Goal: Task Accomplishment & Management: Manage account settings

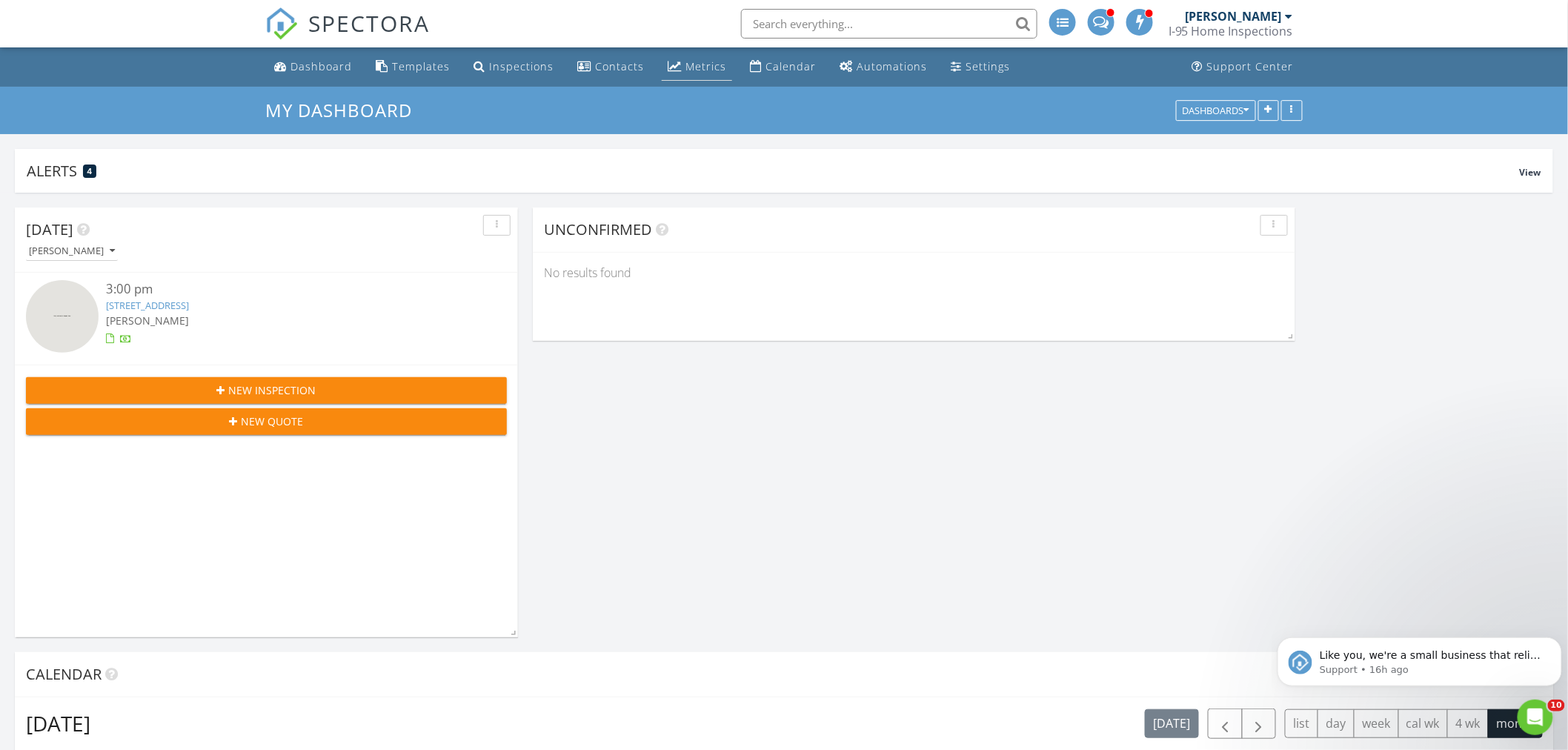
click at [702, 68] on div "Metrics" at bounding box center [706, 66] width 41 height 14
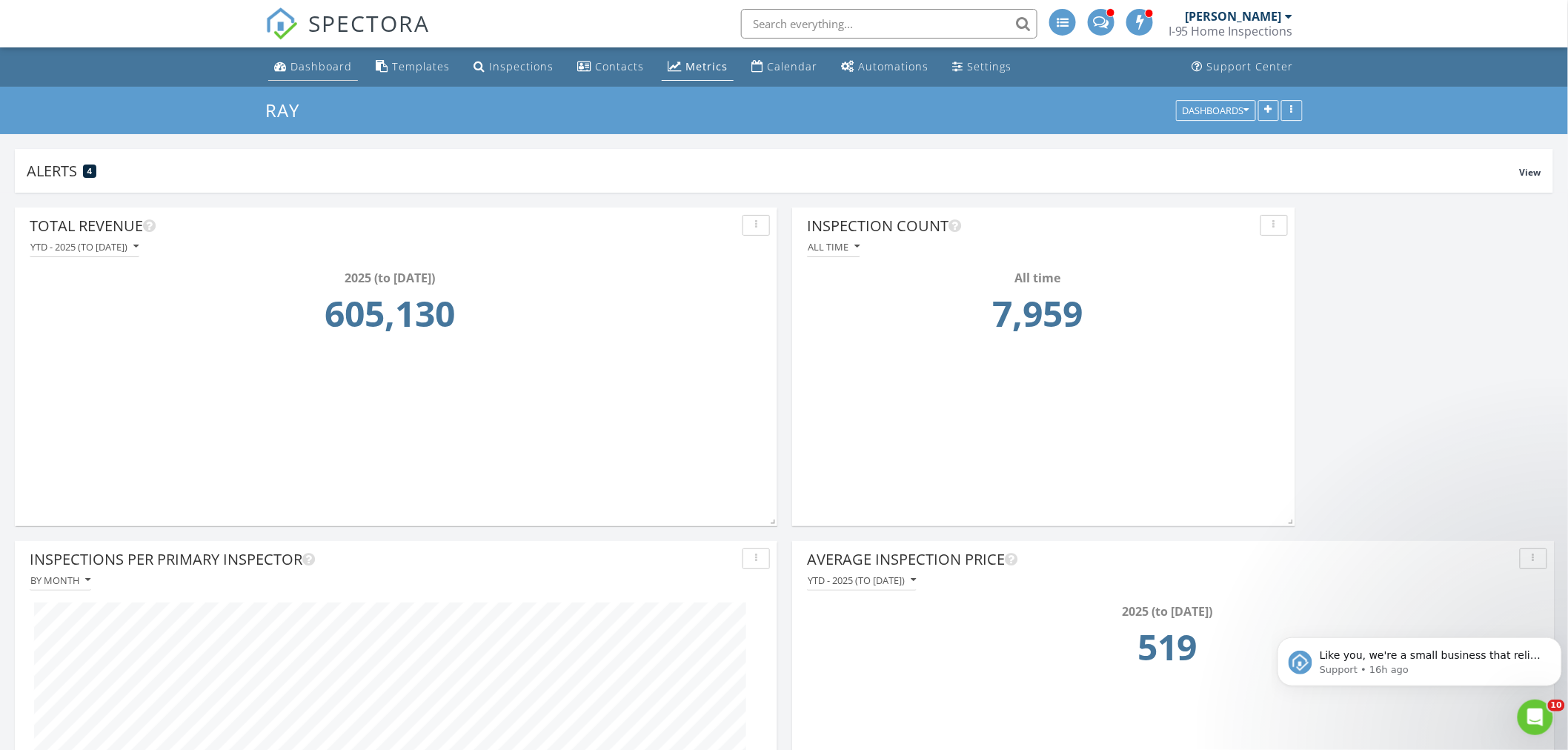
click at [326, 71] on div "Dashboard" at bounding box center [321, 66] width 61 height 14
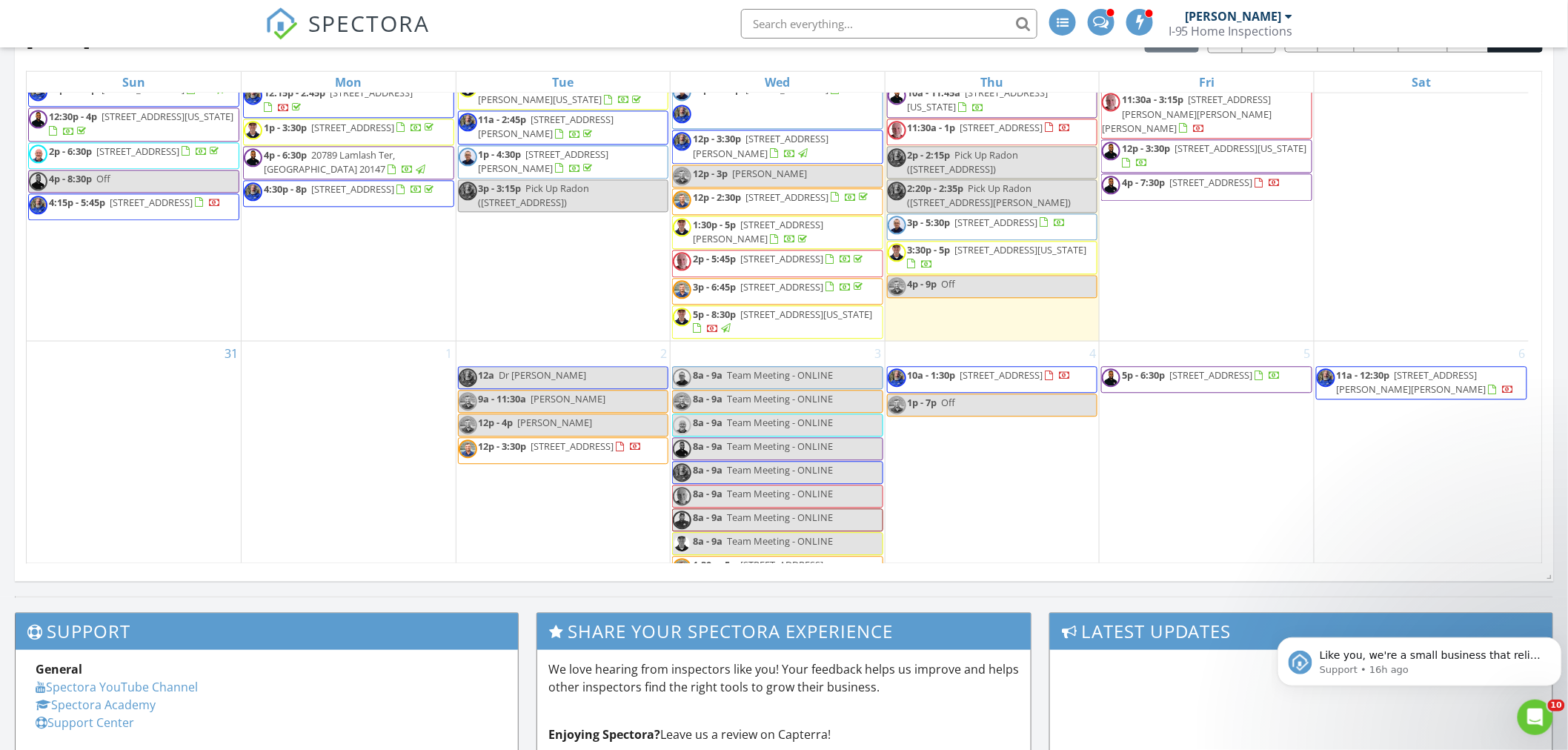
scroll to position [1450, 0]
click at [831, 95] on div at bounding box center [836, 89] width 12 height 12
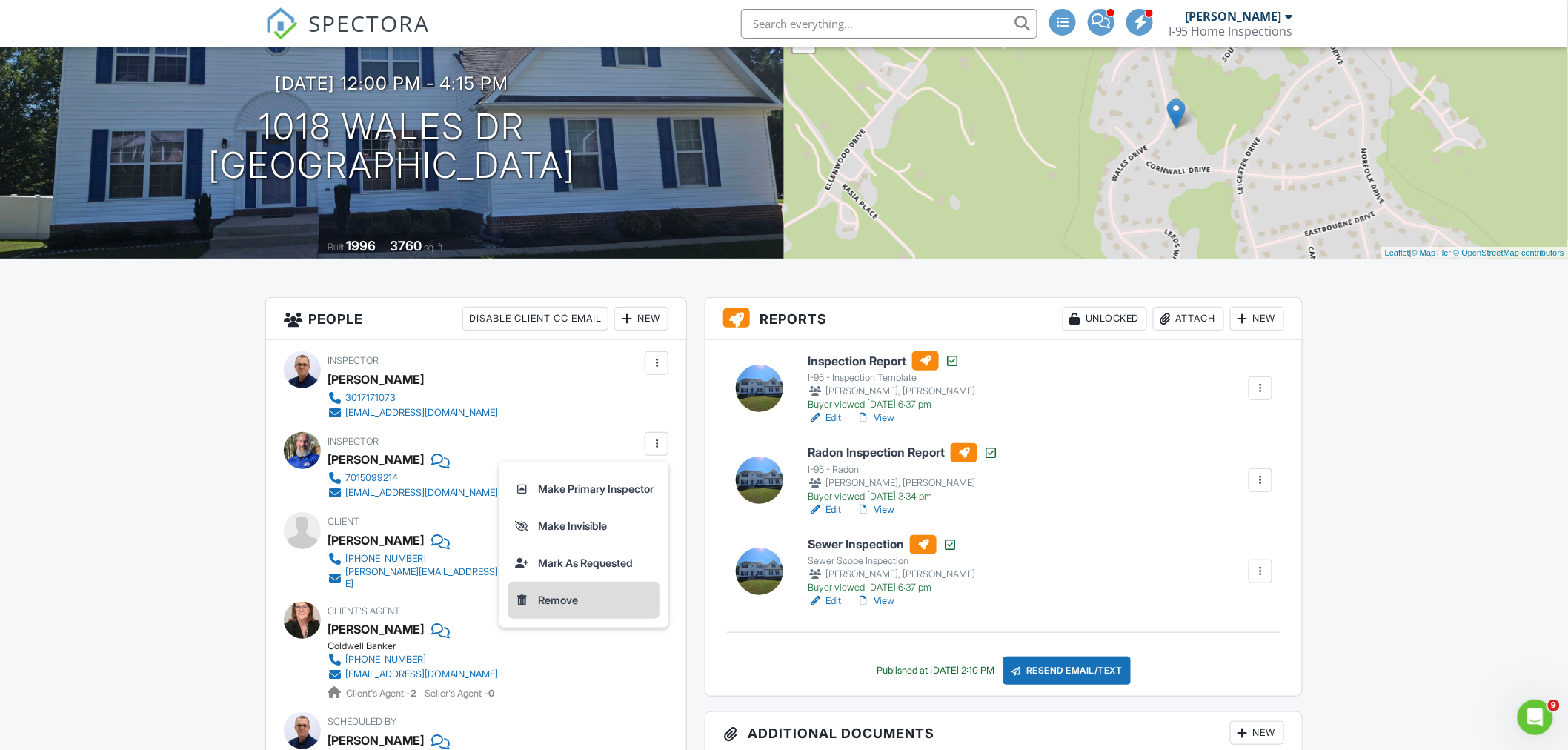
click at [544, 608] on li "Remove" at bounding box center [584, 600] width 151 height 37
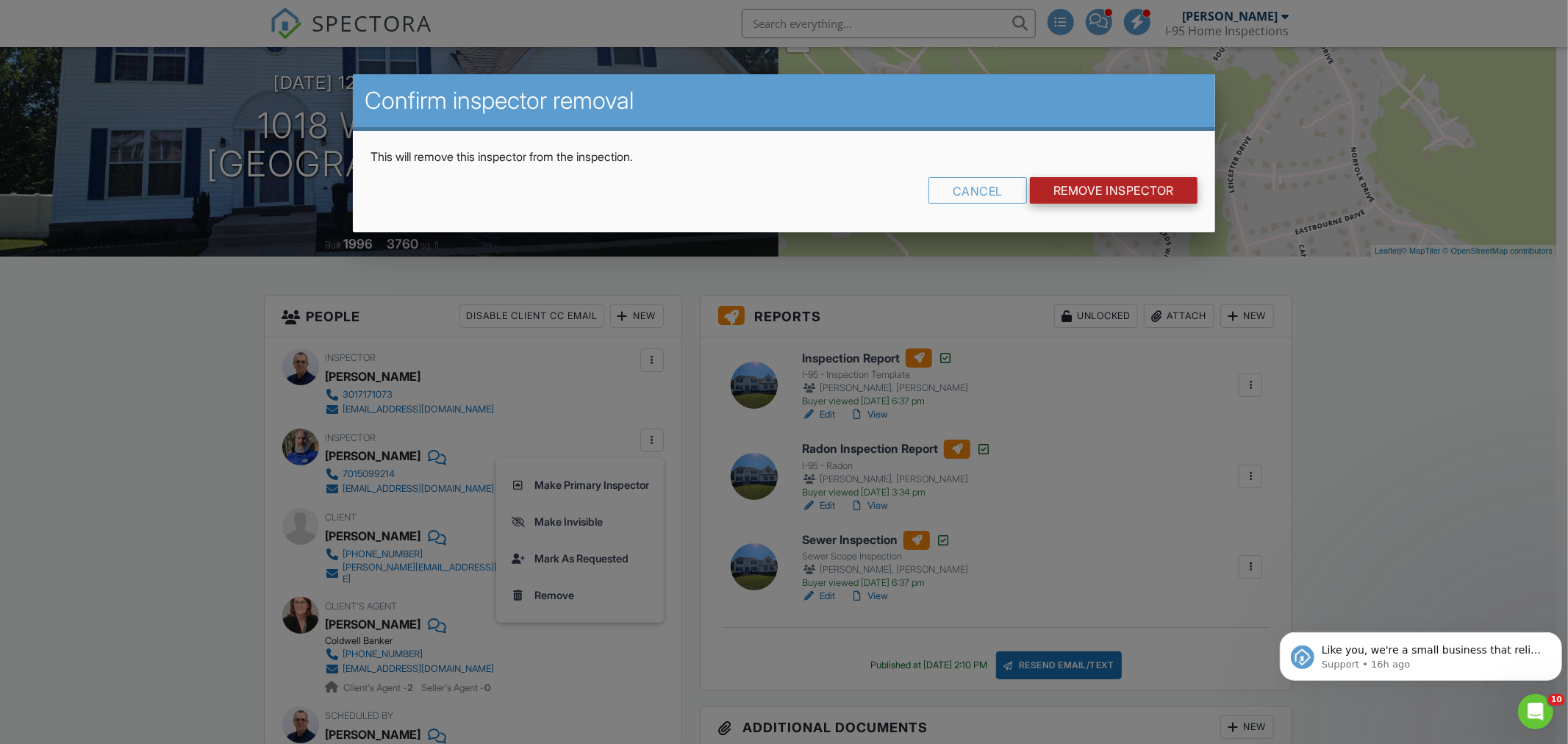
click at [1107, 200] on input "Remove Inspector" at bounding box center [1113, 190] width 168 height 27
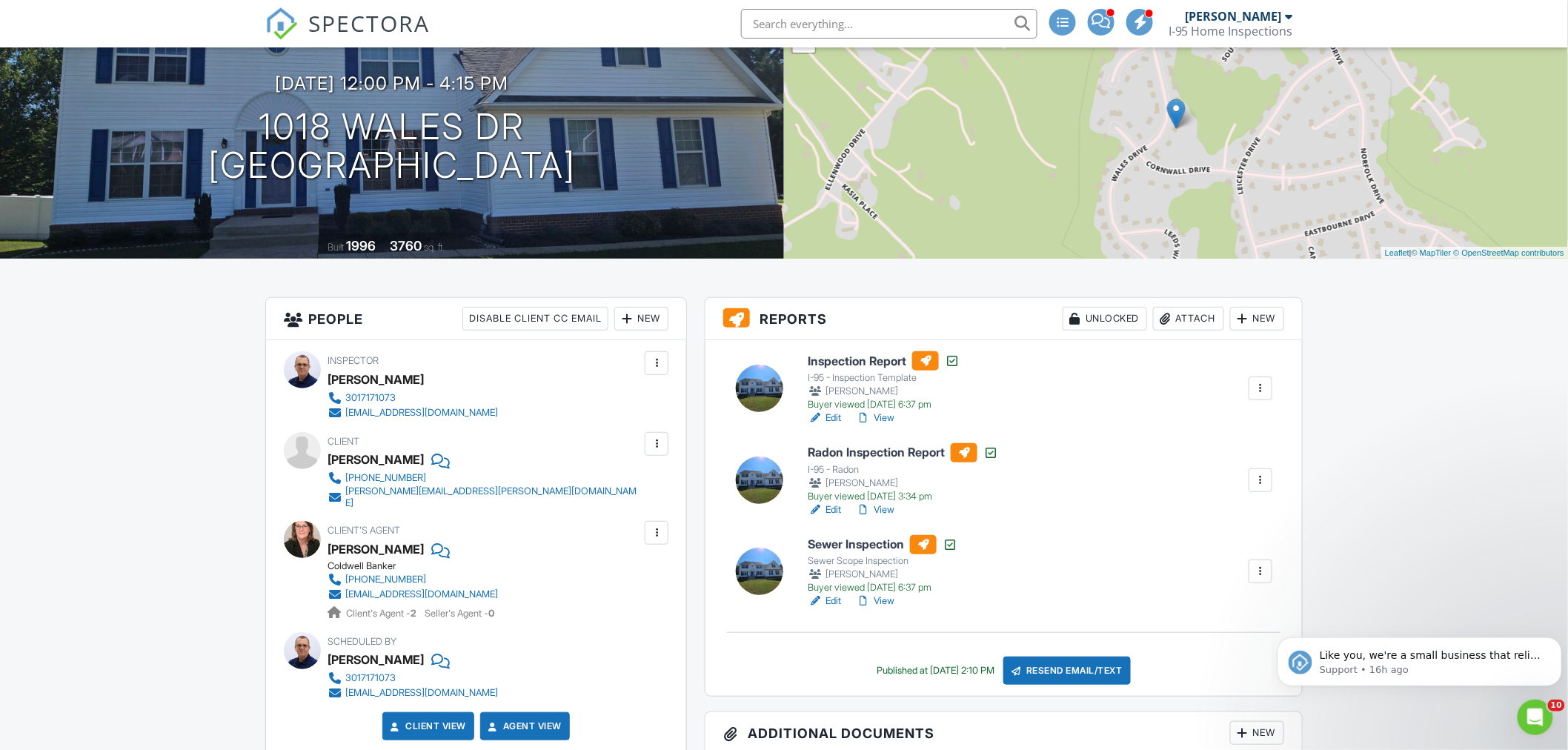
click at [1263, 476] on div at bounding box center [1260, 480] width 15 height 15
click at [1190, 653] on div "Delete" at bounding box center [1196, 656] width 31 height 17
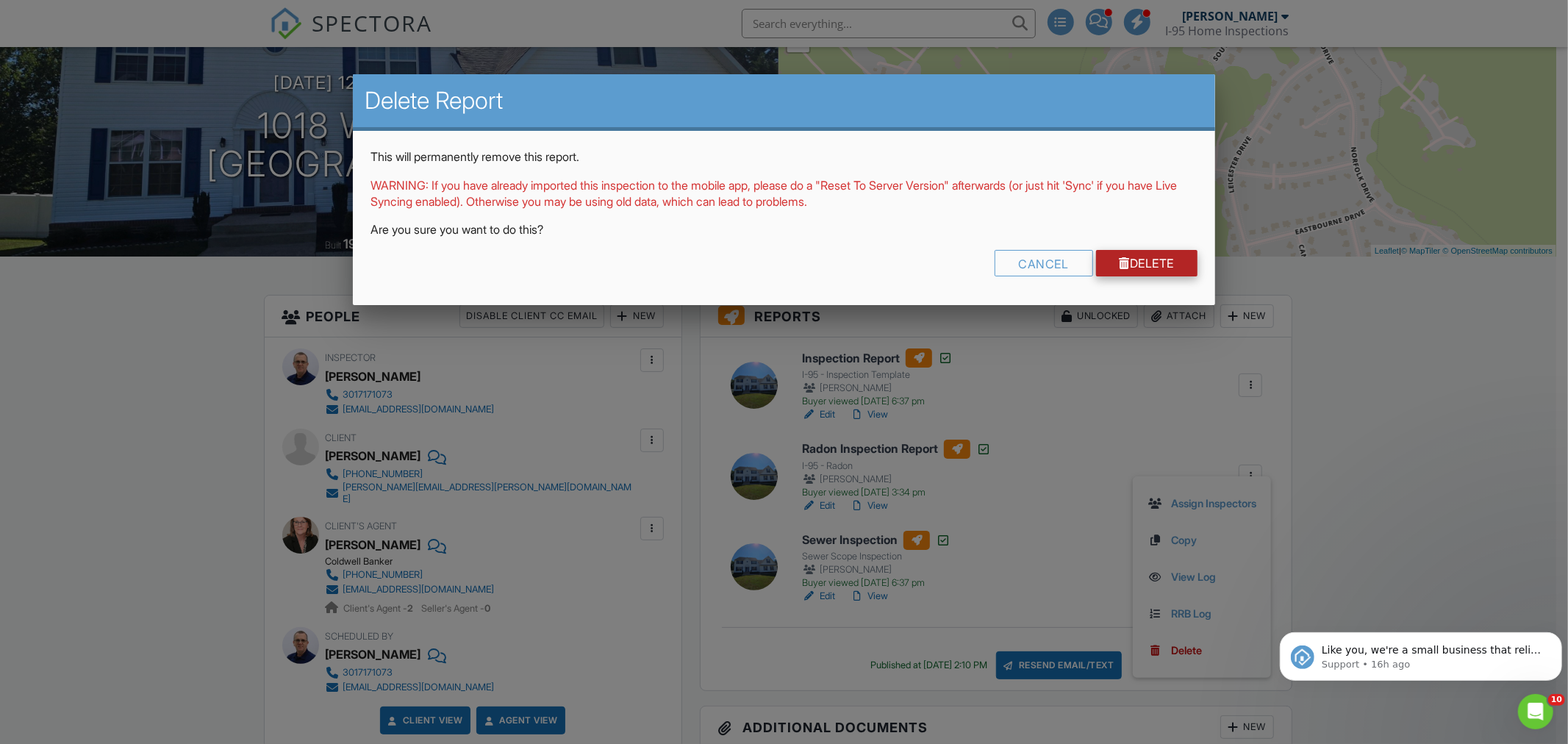
click at [1128, 261] on link "Delete" at bounding box center [1146, 263] width 102 height 27
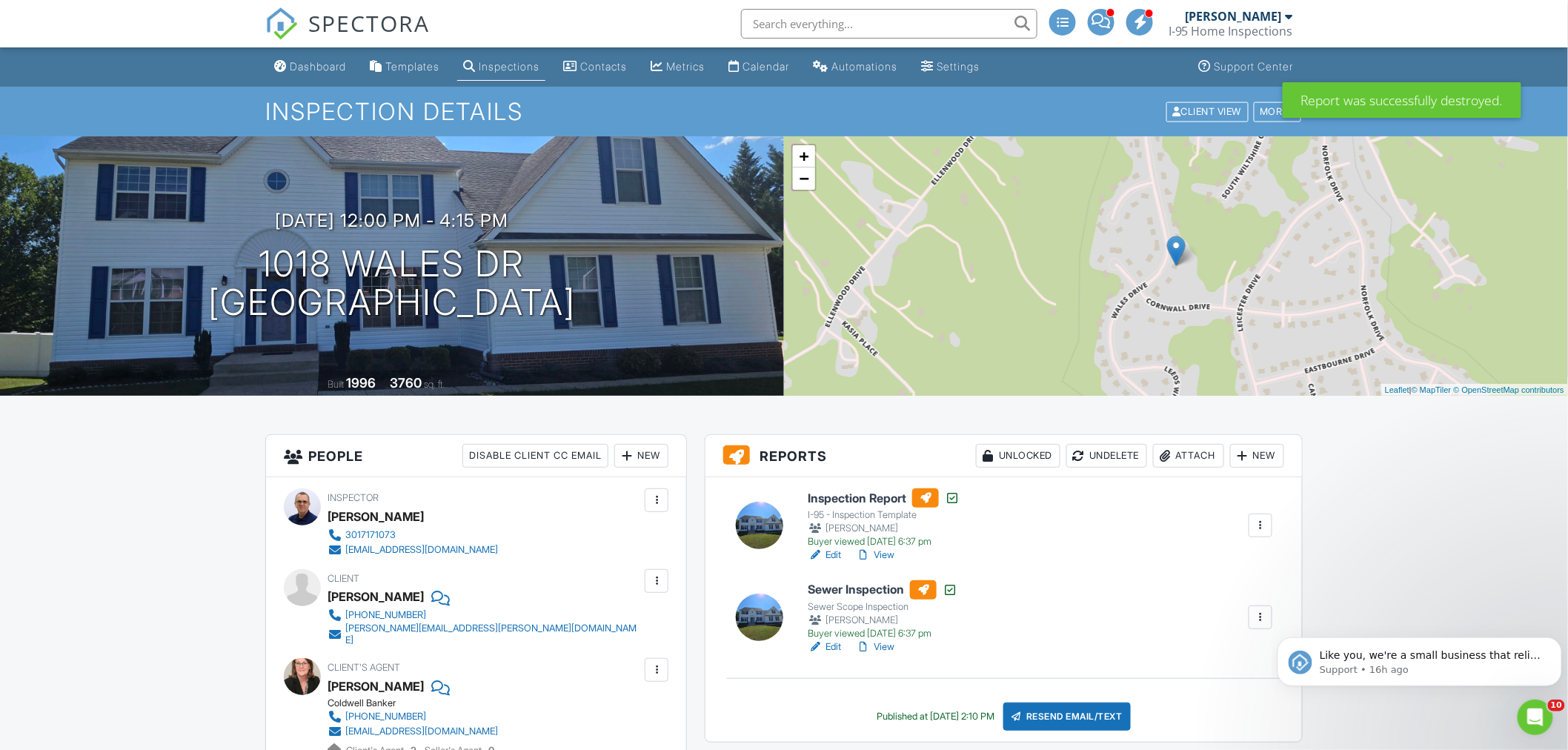
click at [1263, 613] on div at bounding box center [1260, 617] width 15 height 15
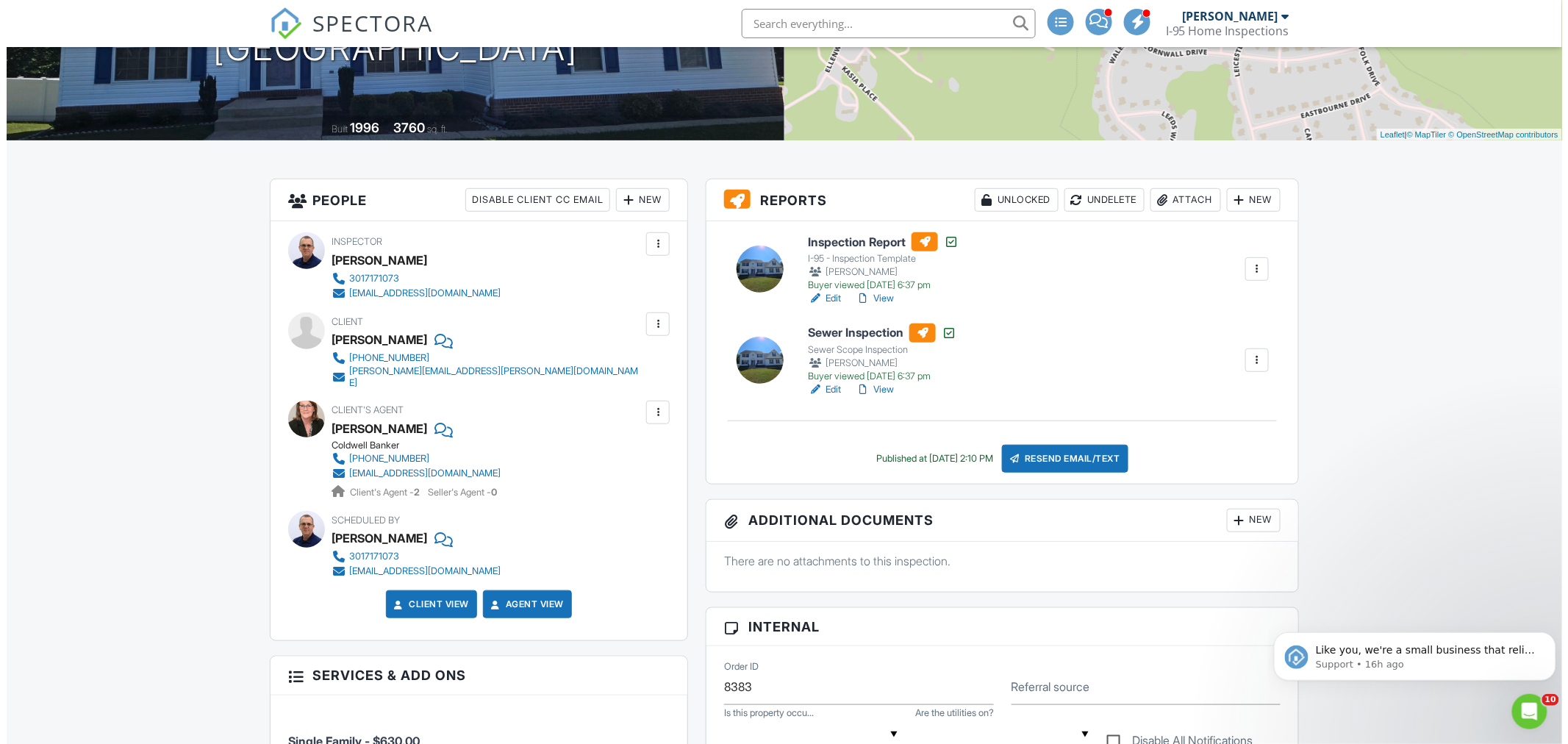
scroll to position [272, 0]
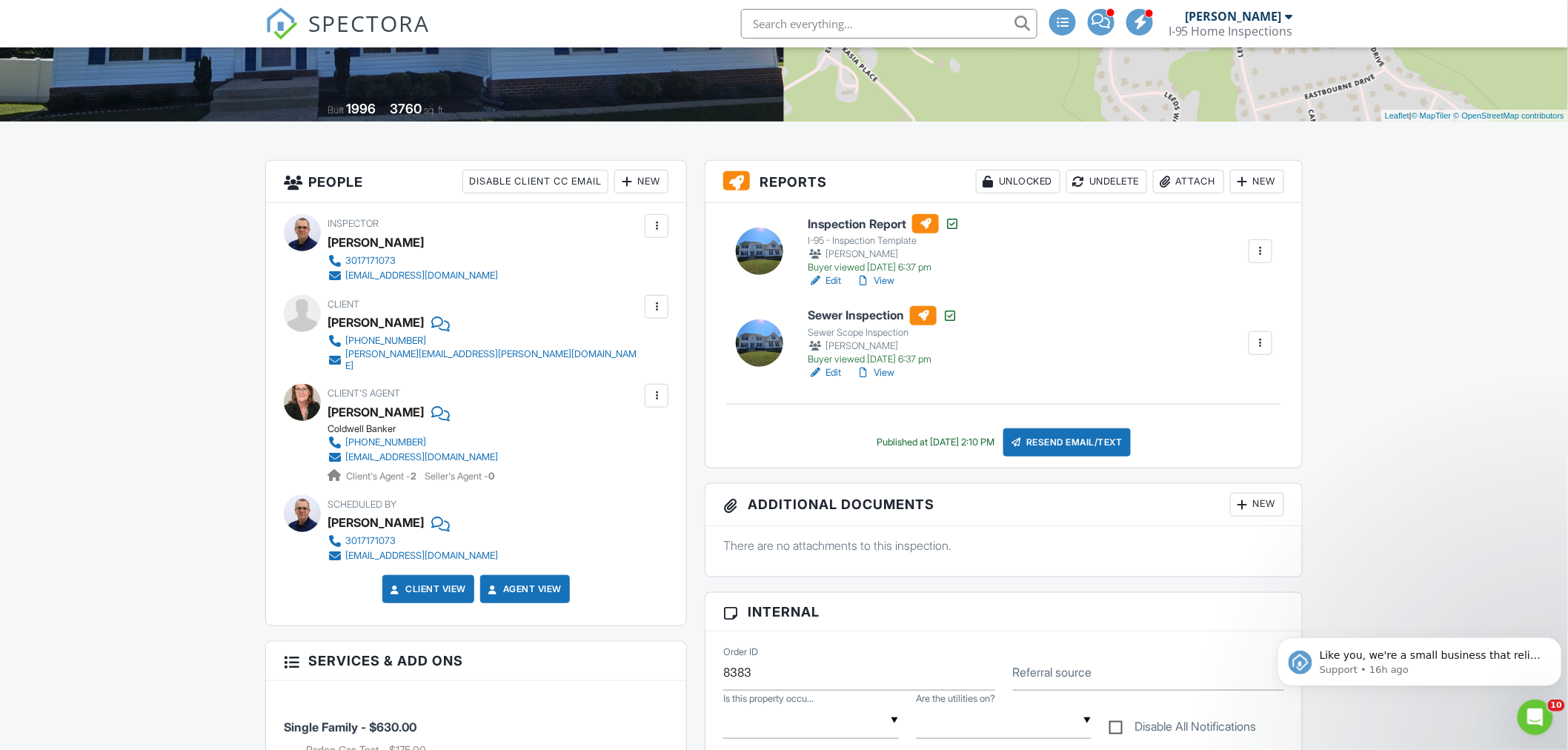
click at [1260, 337] on div at bounding box center [1260, 343] width 15 height 15
click at [1198, 523] on div "Delete" at bounding box center [1196, 518] width 31 height 17
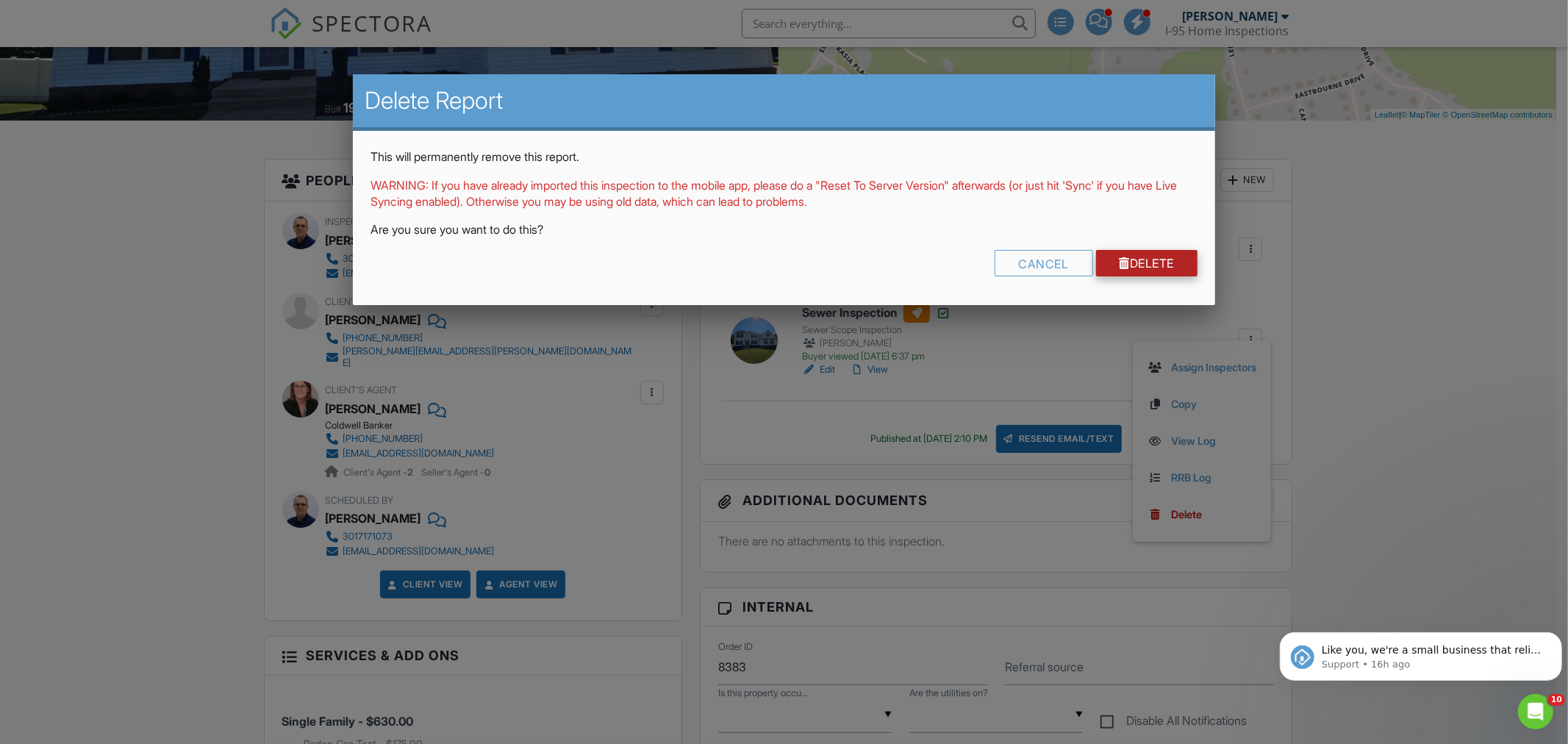
click at [1154, 267] on link "Delete" at bounding box center [1146, 263] width 102 height 27
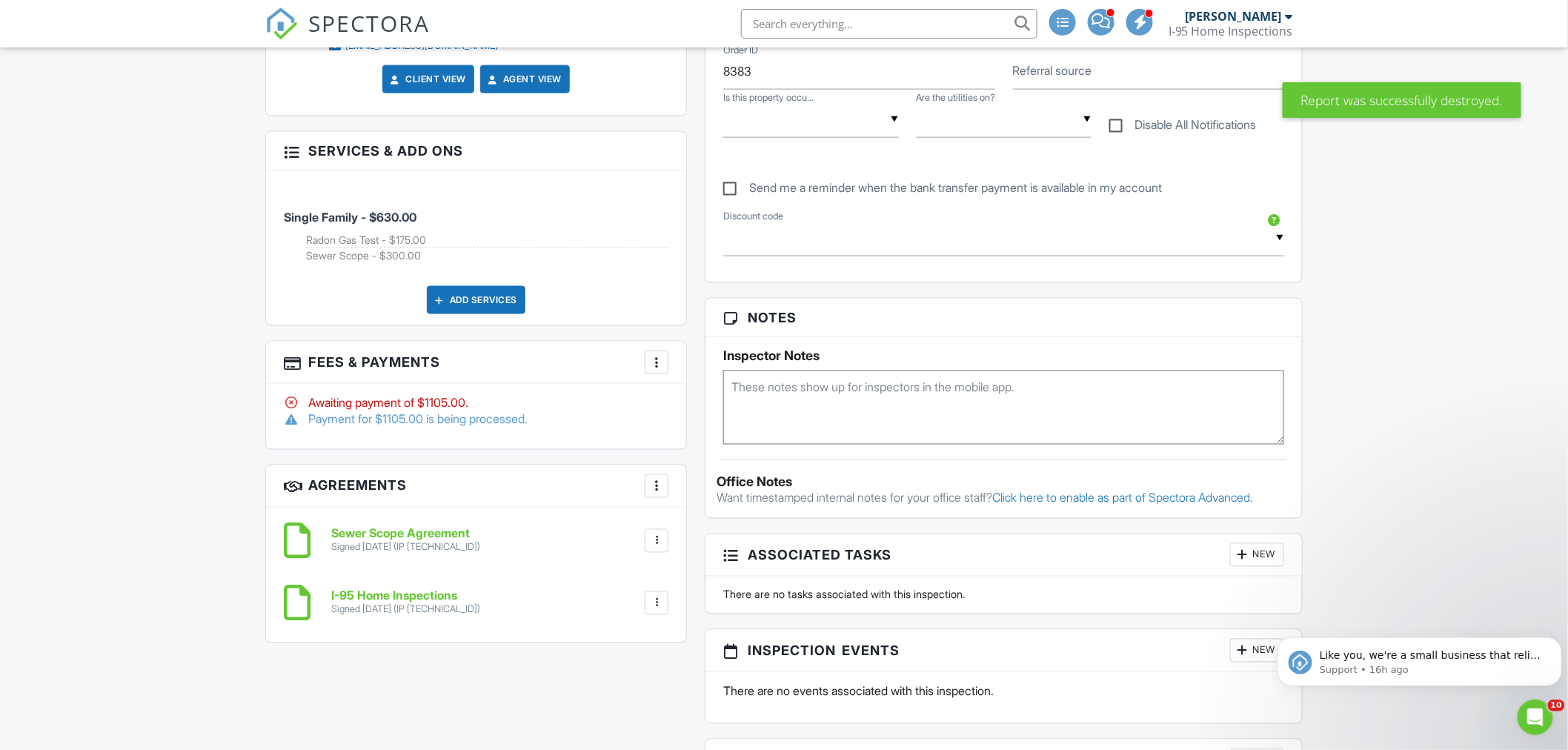
scroll to position [823, 0]
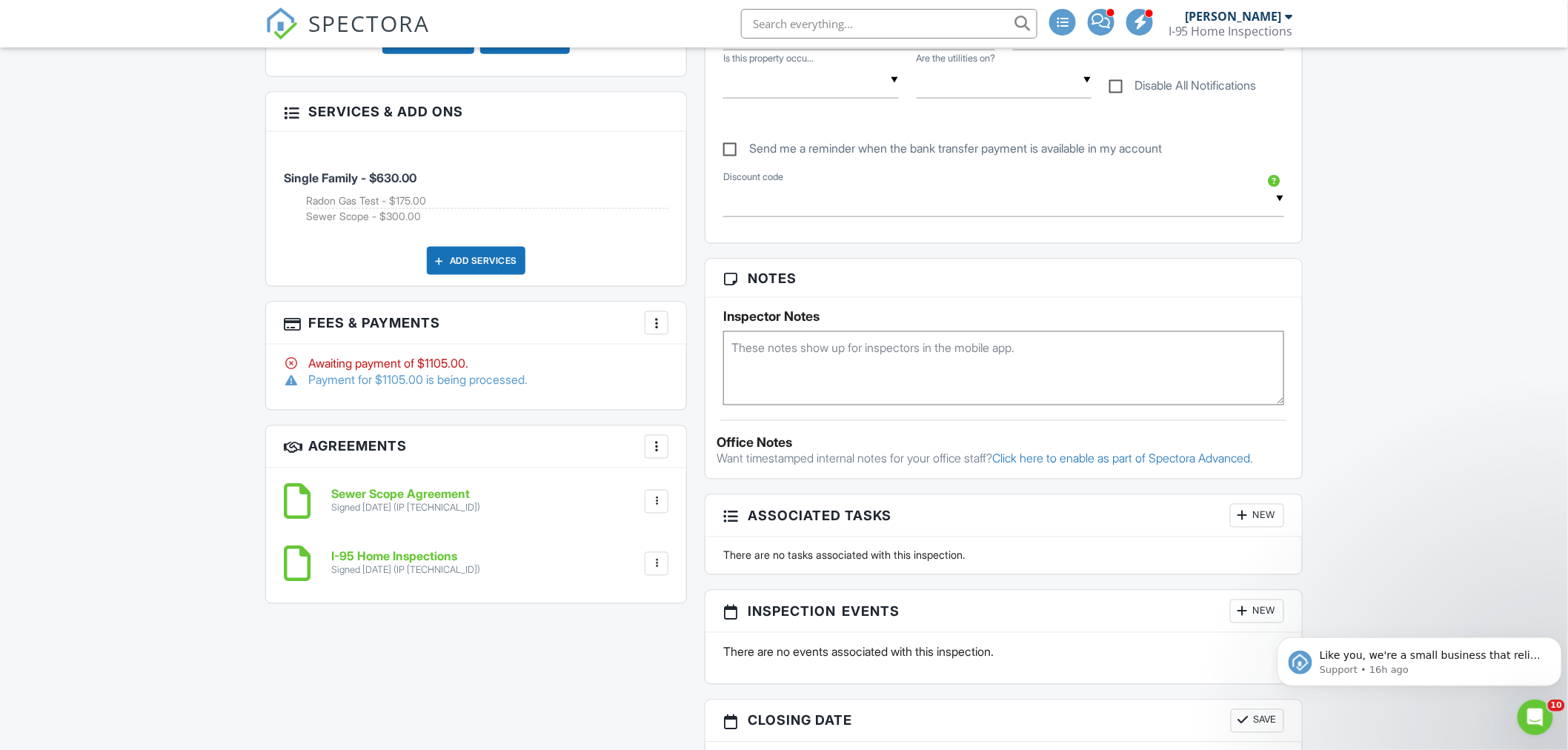
click at [654, 494] on div at bounding box center [656, 502] width 15 height 15
click at [621, 569] on li "Delete" at bounding box center [616, 579] width 84 height 37
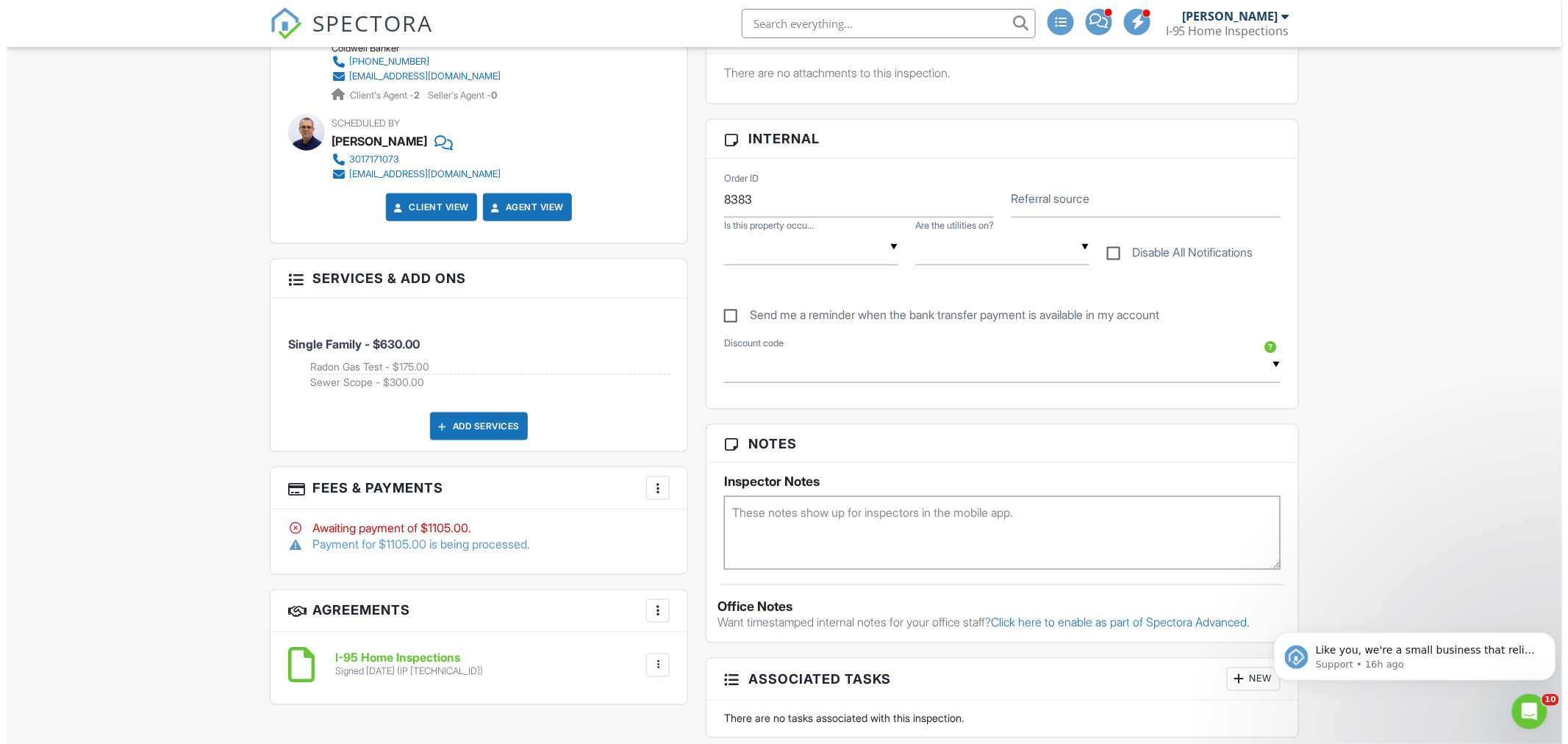
scroll to position [680, 0]
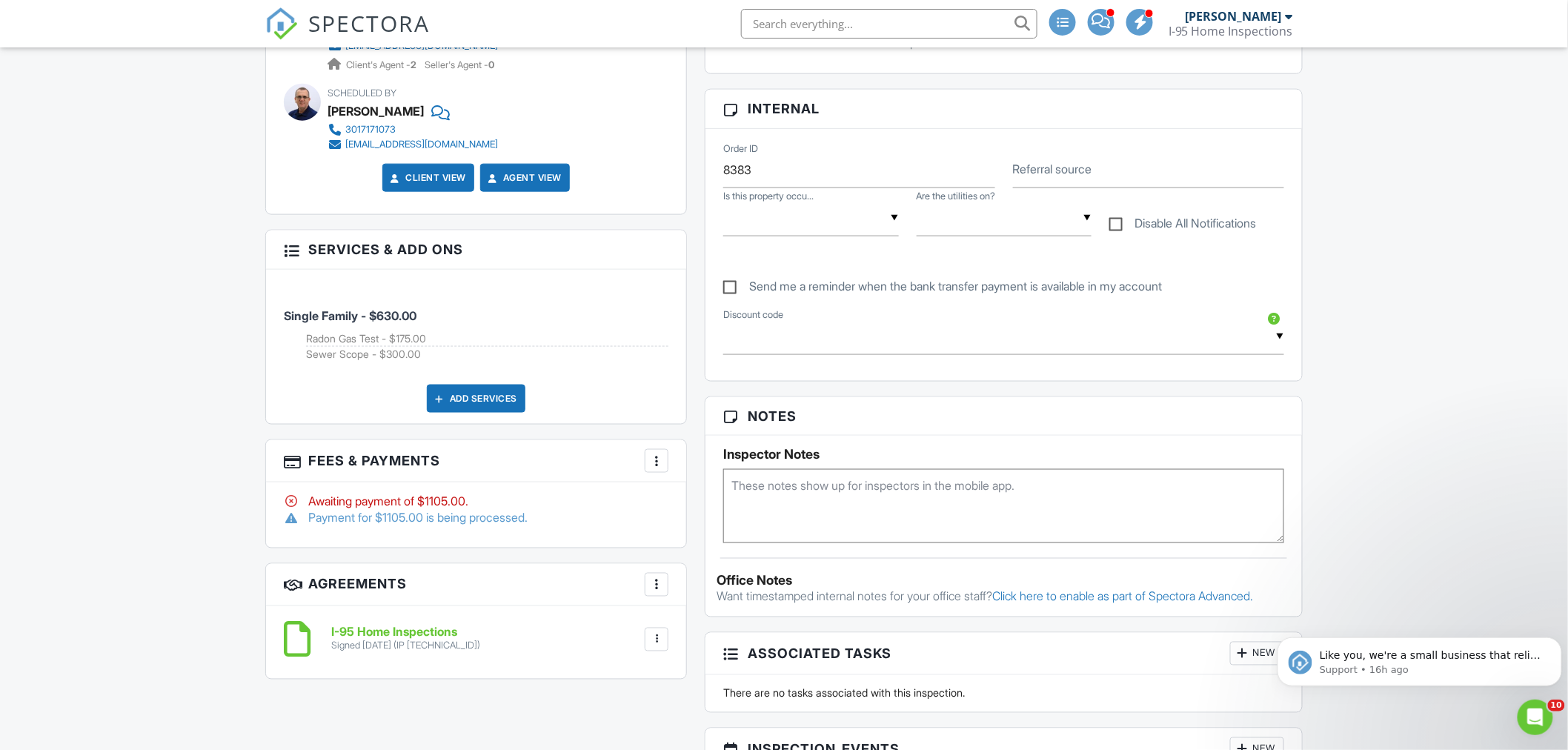
click at [653, 454] on div at bounding box center [656, 461] width 15 height 15
click at [740, 510] on li "Edit Fees & Payments" at bounding box center [730, 506] width 155 height 37
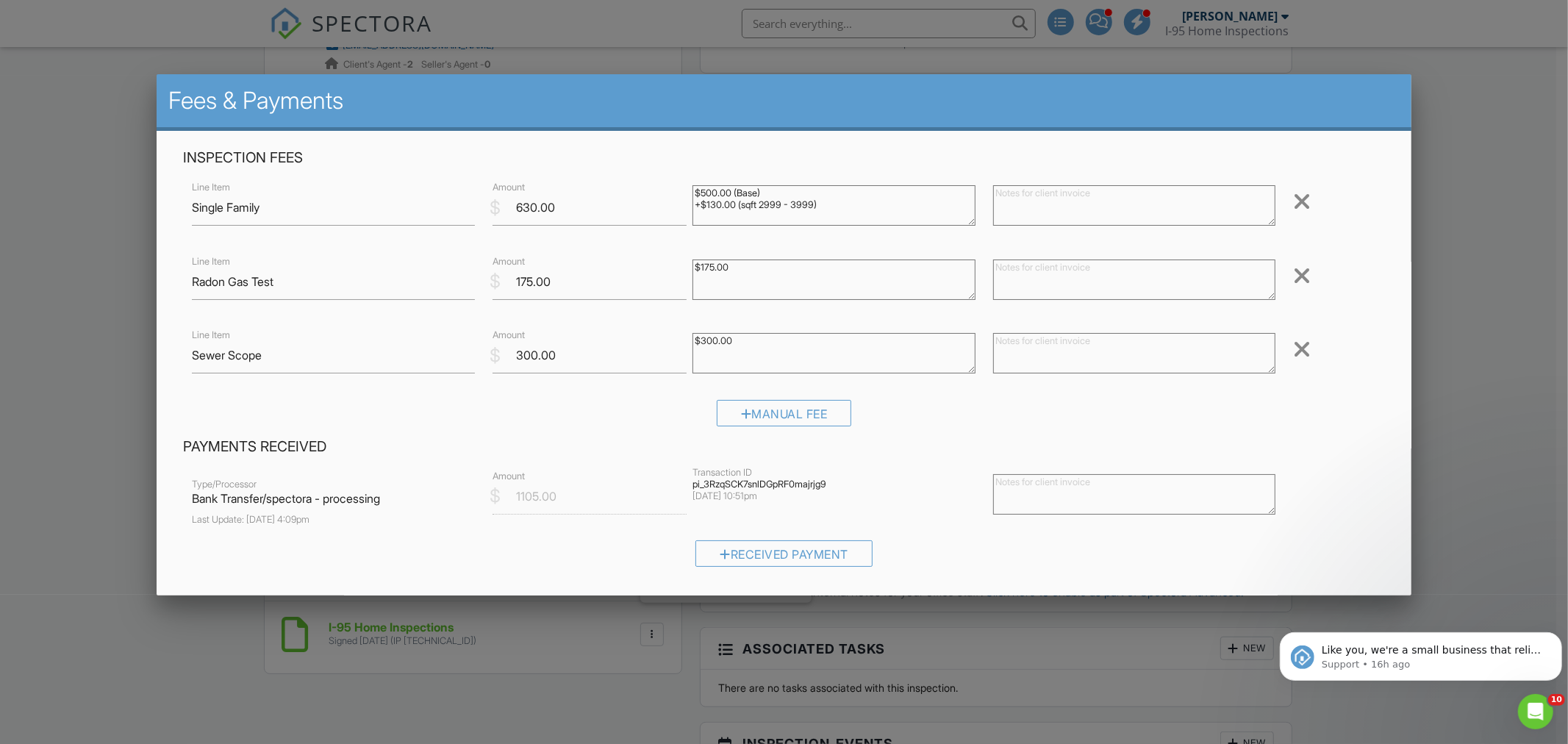
click at [1293, 279] on div at bounding box center [1301, 275] width 18 height 23
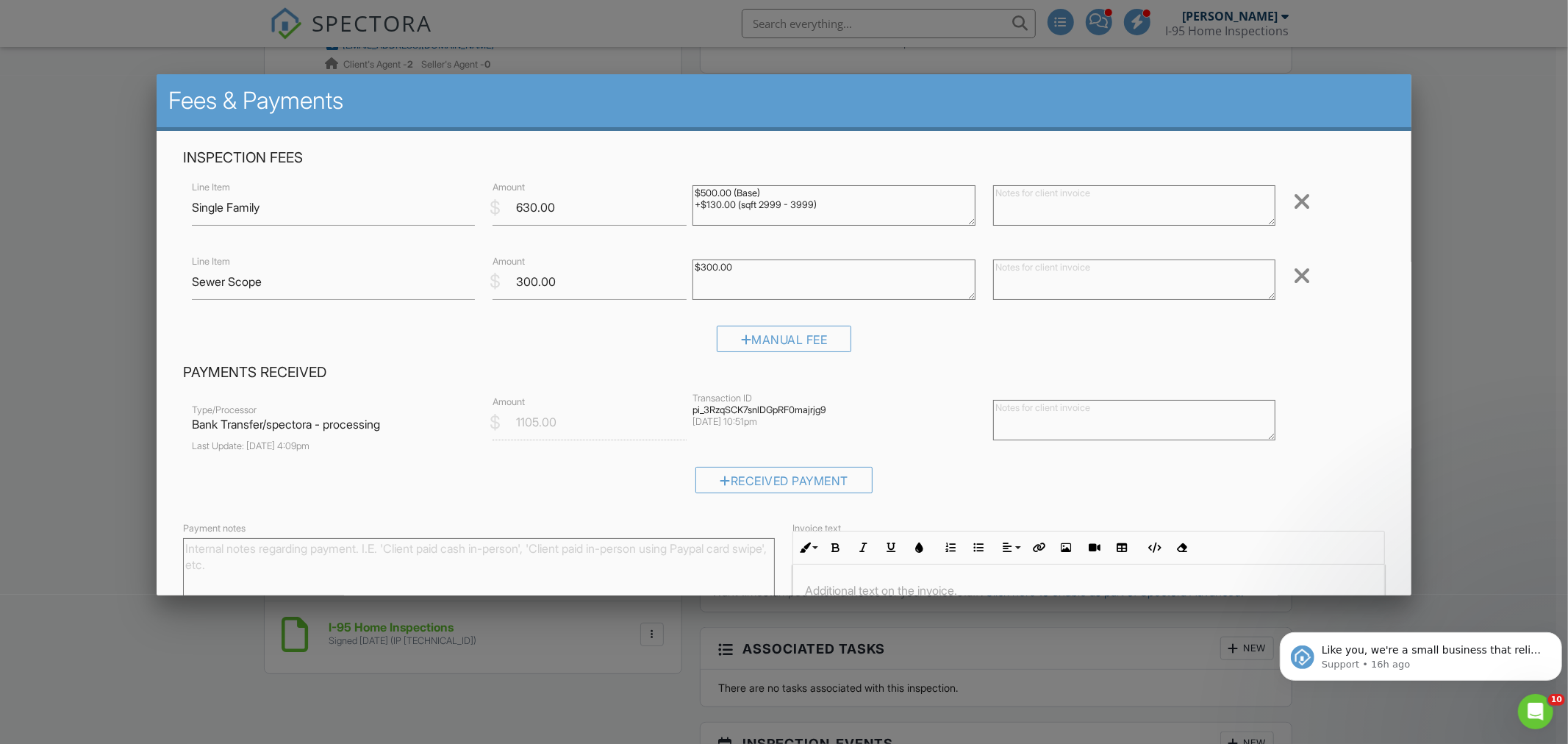
click at [1296, 278] on div at bounding box center [1301, 275] width 18 height 23
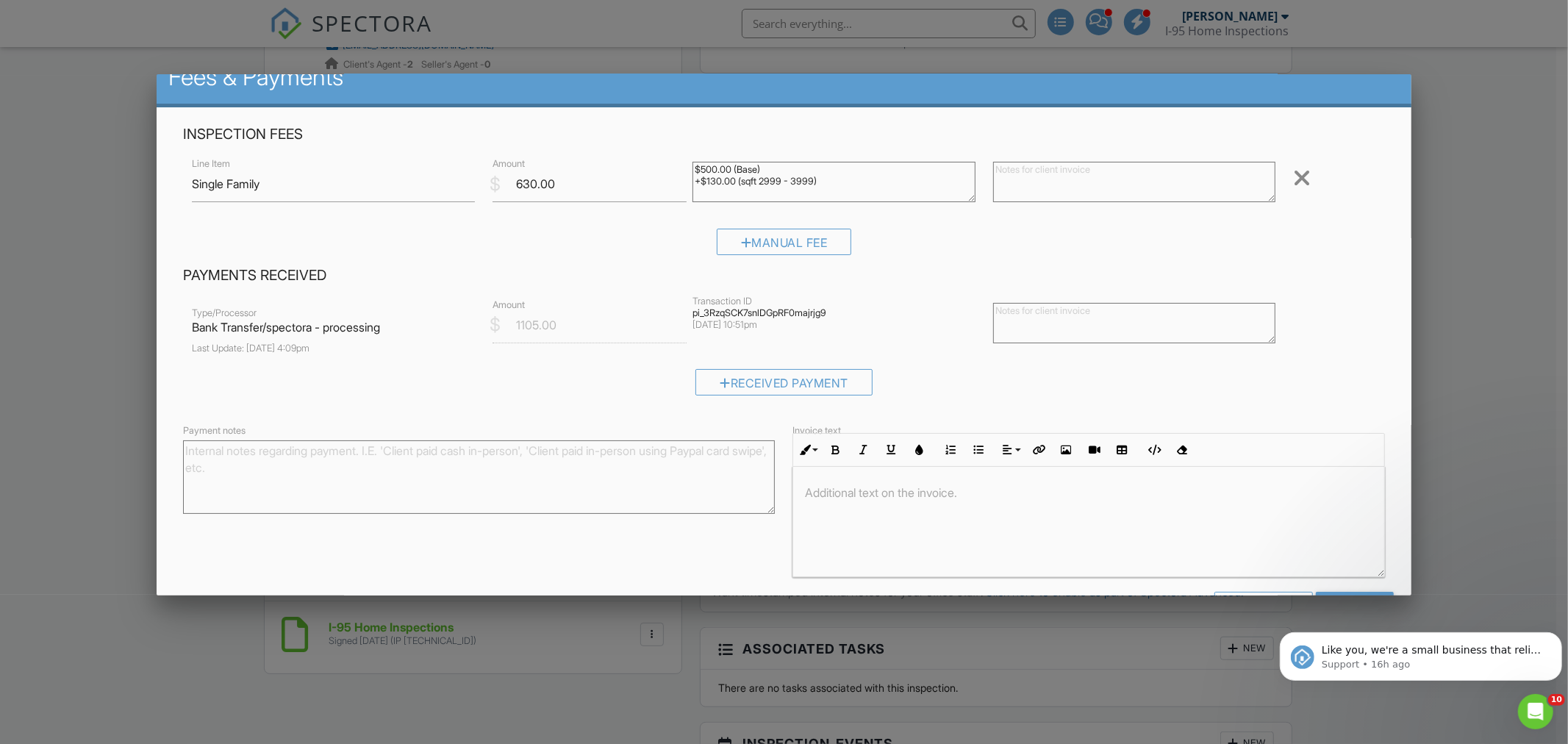
scroll to position [75, 0]
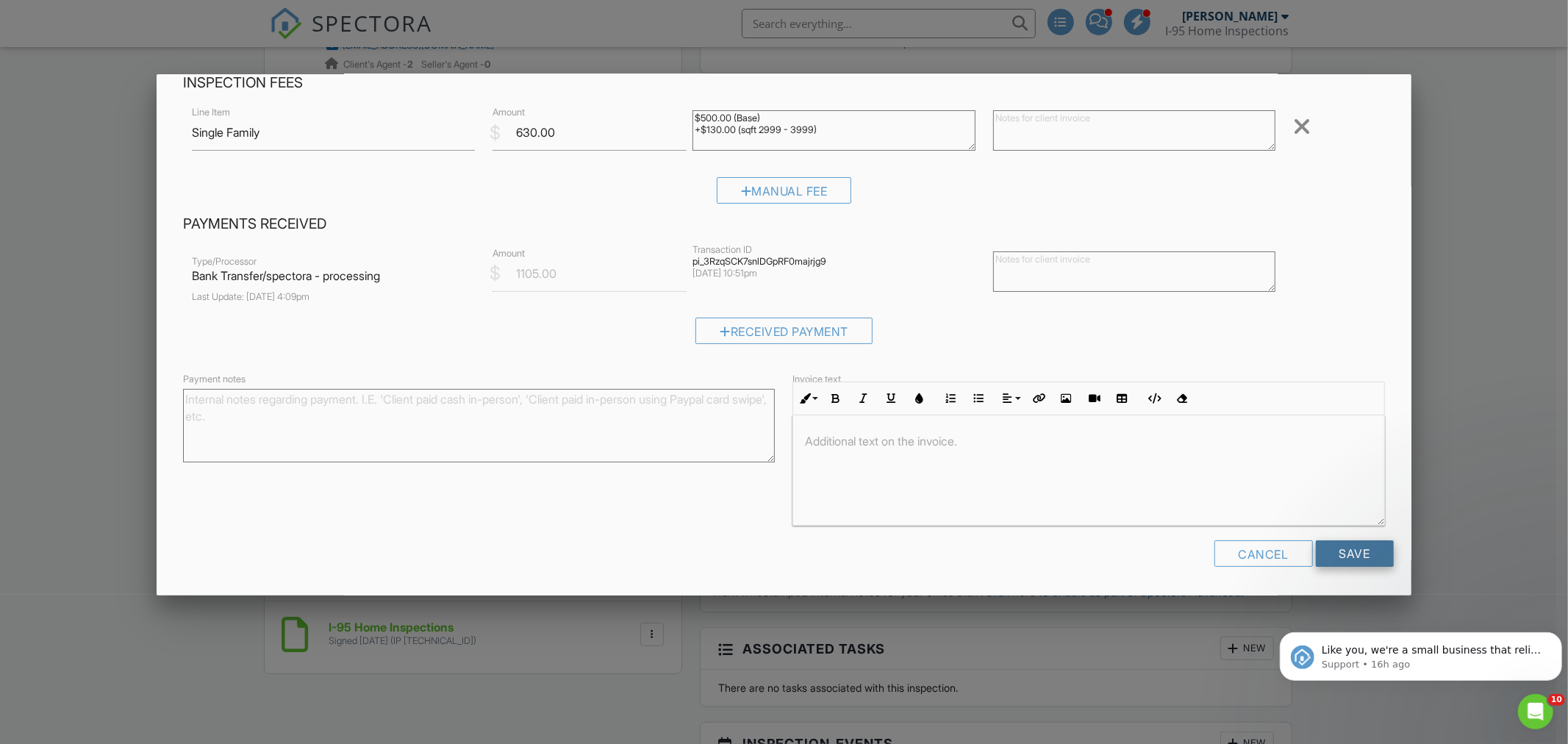
click at [1326, 554] on input "Save" at bounding box center [1354, 554] width 78 height 27
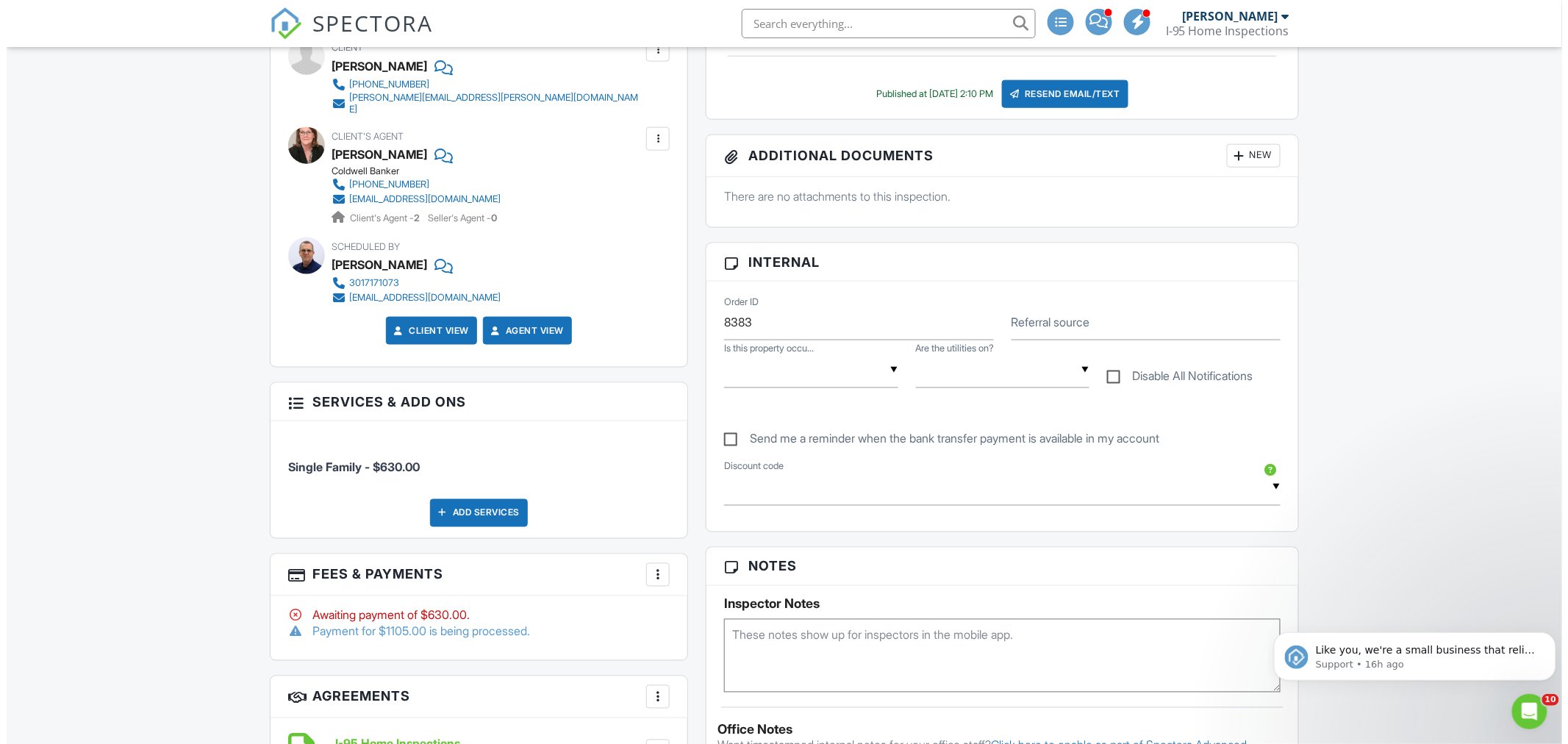
scroll to position [817, 0]
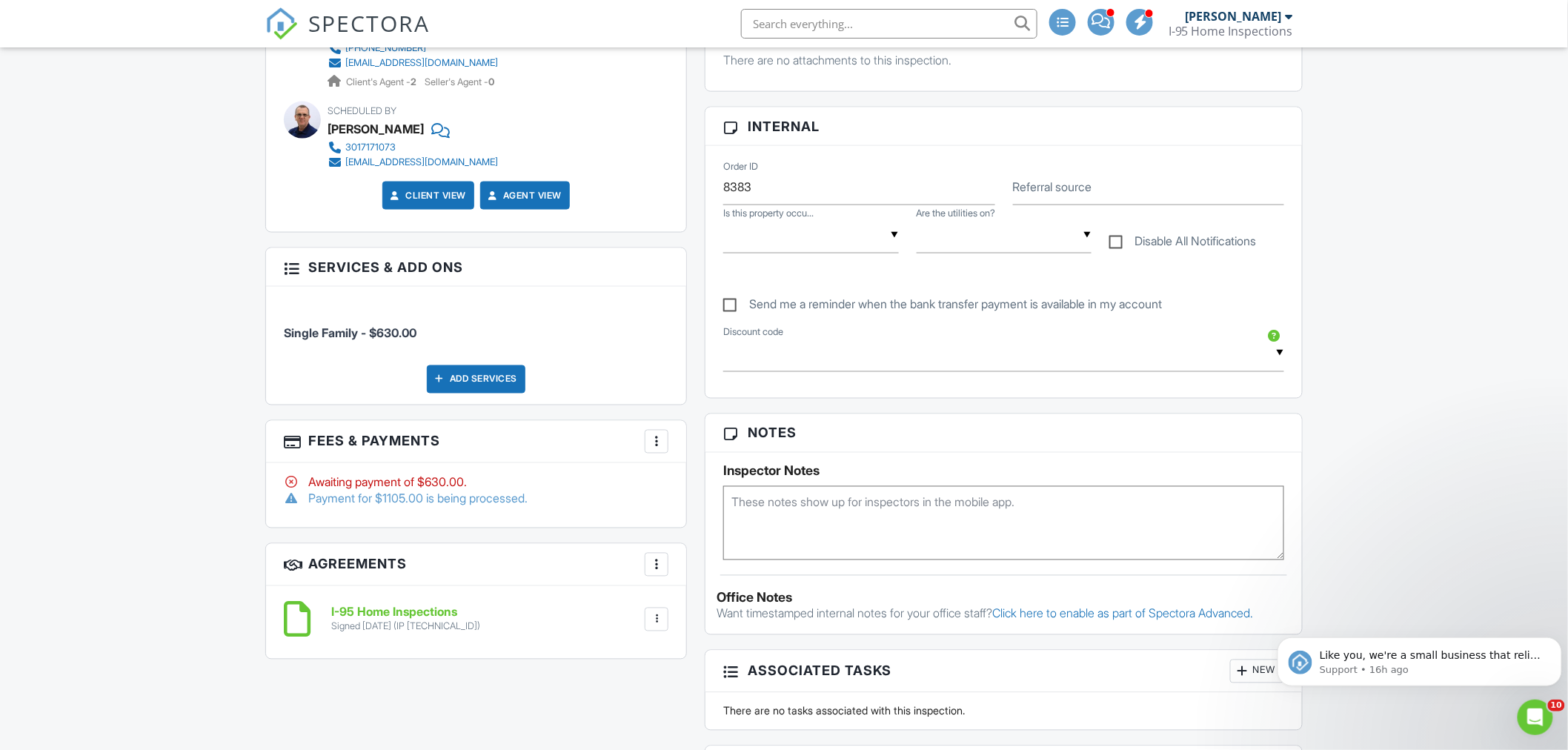
click at [654, 434] on div at bounding box center [656, 441] width 15 height 15
click at [722, 475] on li "Edit Fees & Payments" at bounding box center [730, 486] width 155 height 37
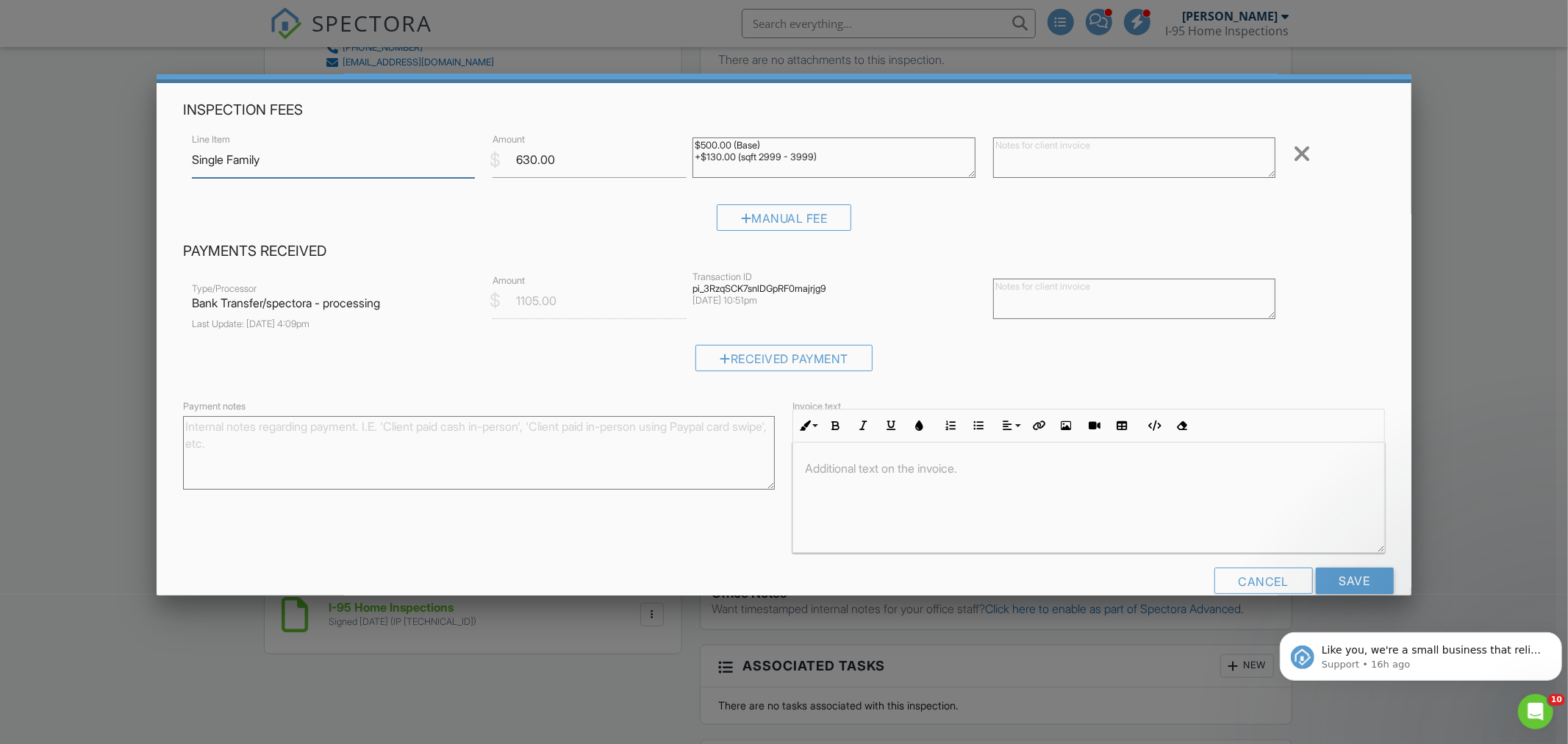
scroll to position [75, 0]
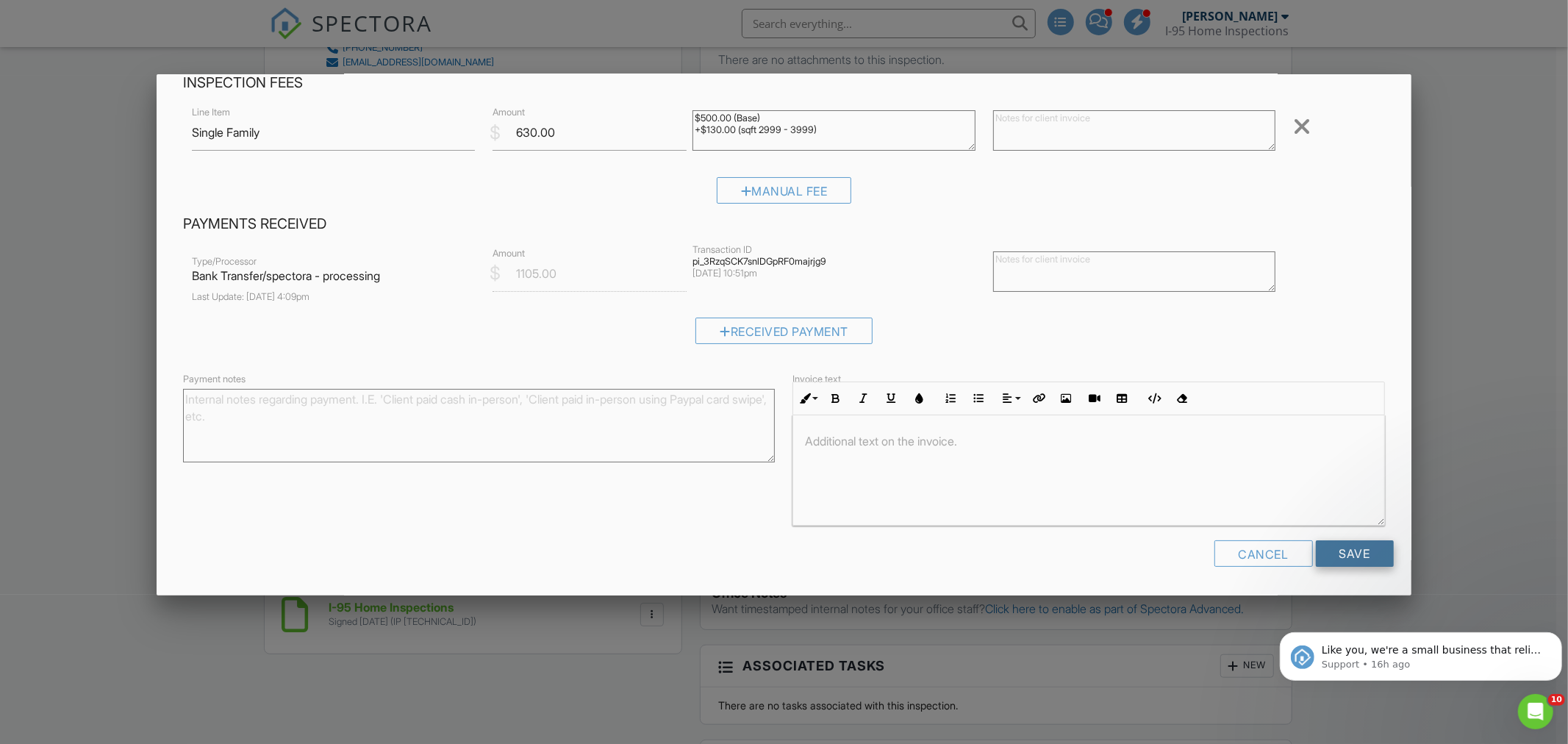
click at [1368, 555] on input "Save" at bounding box center [1354, 554] width 78 height 27
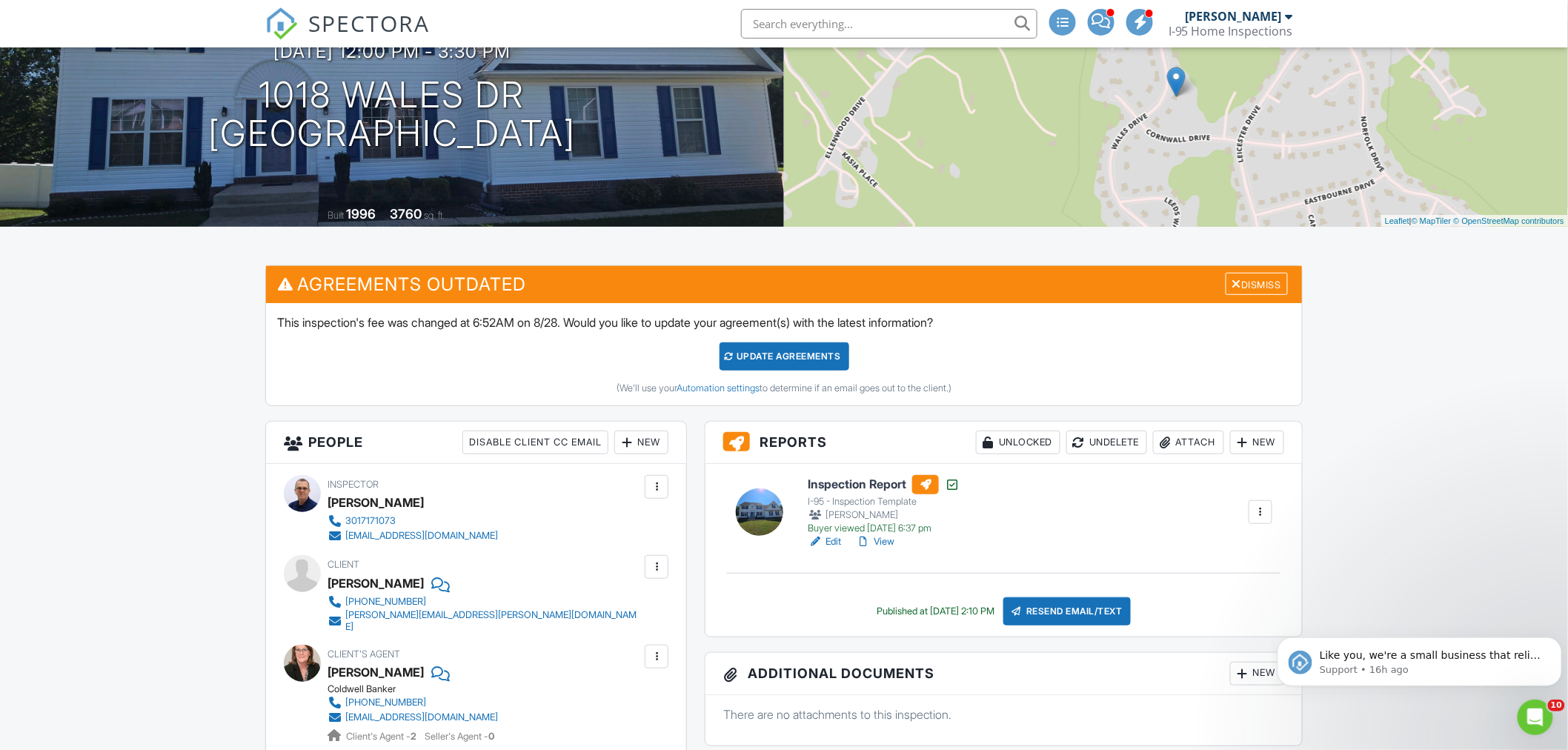
scroll to position [137, 0]
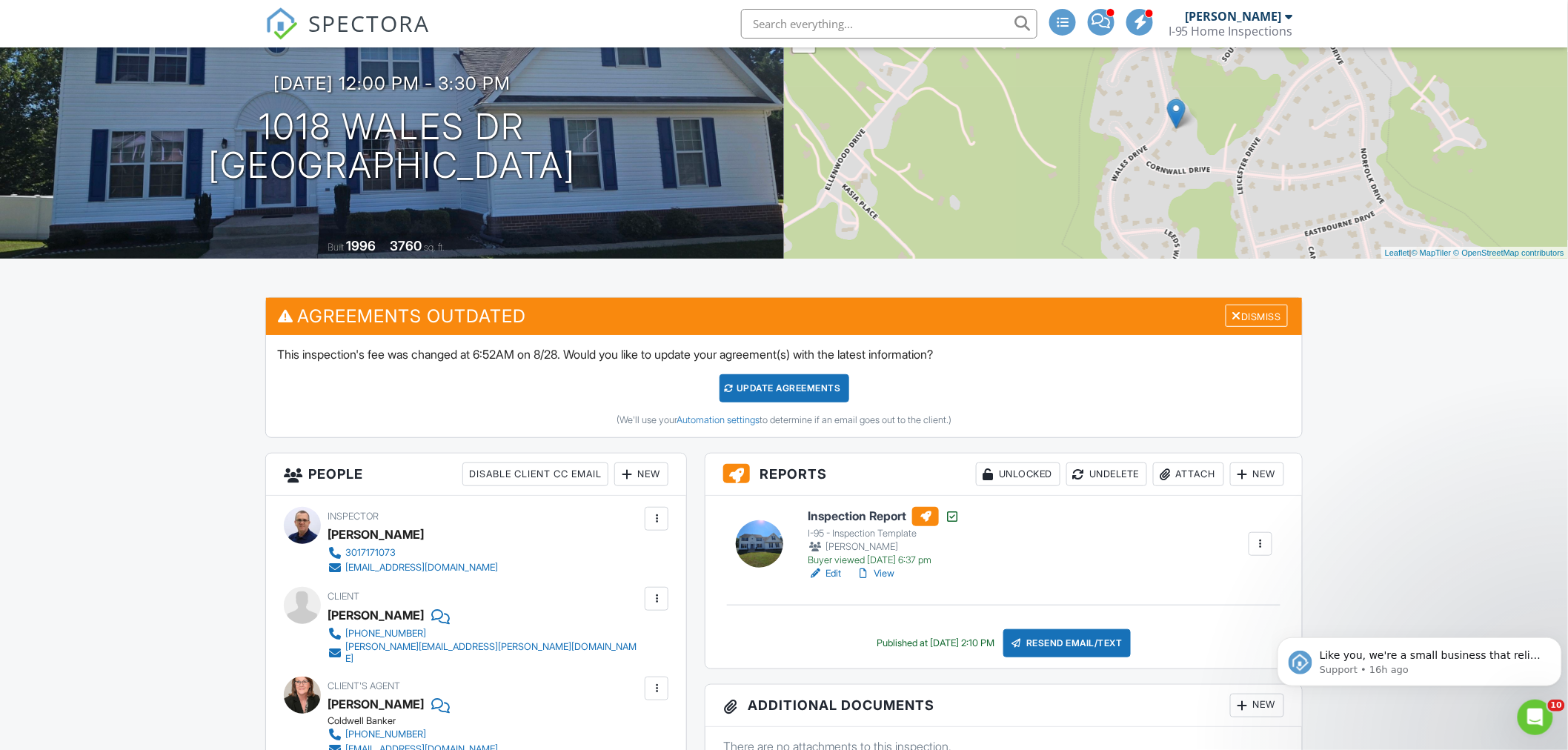
click at [780, 388] on div "Update Agreements" at bounding box center [784, 388] width 130 height 28
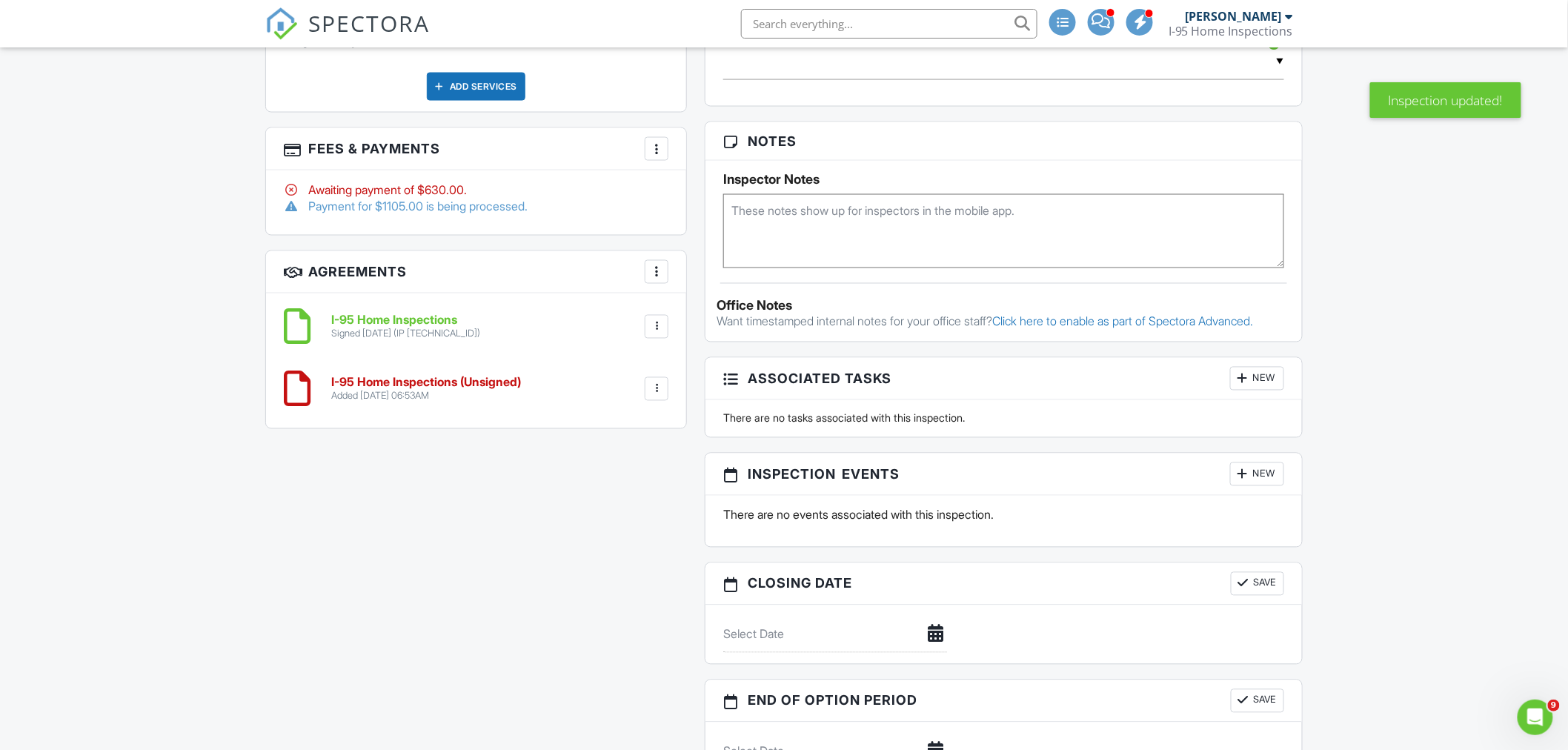
click at [650, 383] on div at bounding box center [656, 388] width 15 height 15
click at [651, 383] on div at bounding box center [656, 388] width 15 height 15
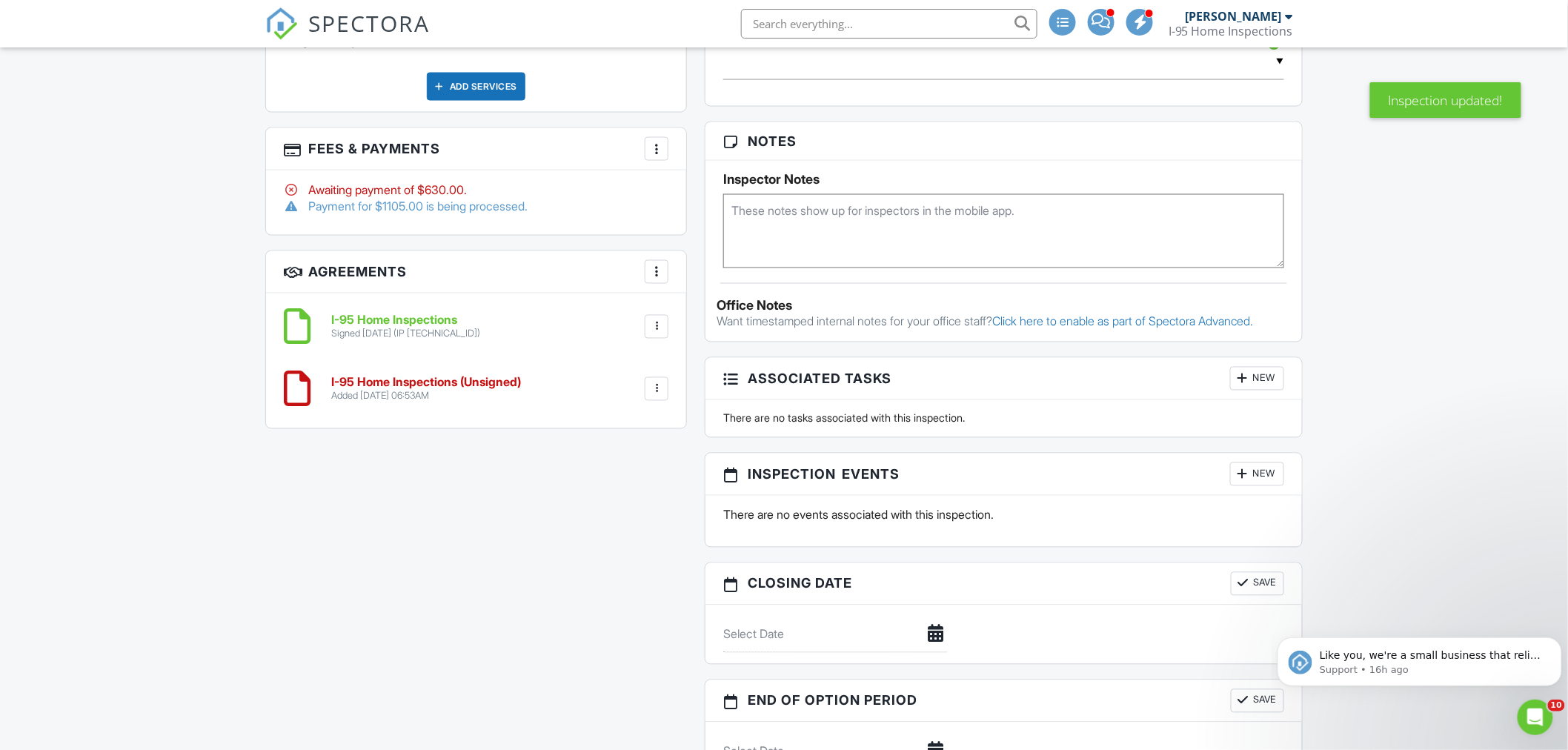
click at [659, 385] on div at bounding box center [656, 388] width 15 height 15
click at [626, 497] on li "Delete" at bounding box center [616, 503] width 84 height 37
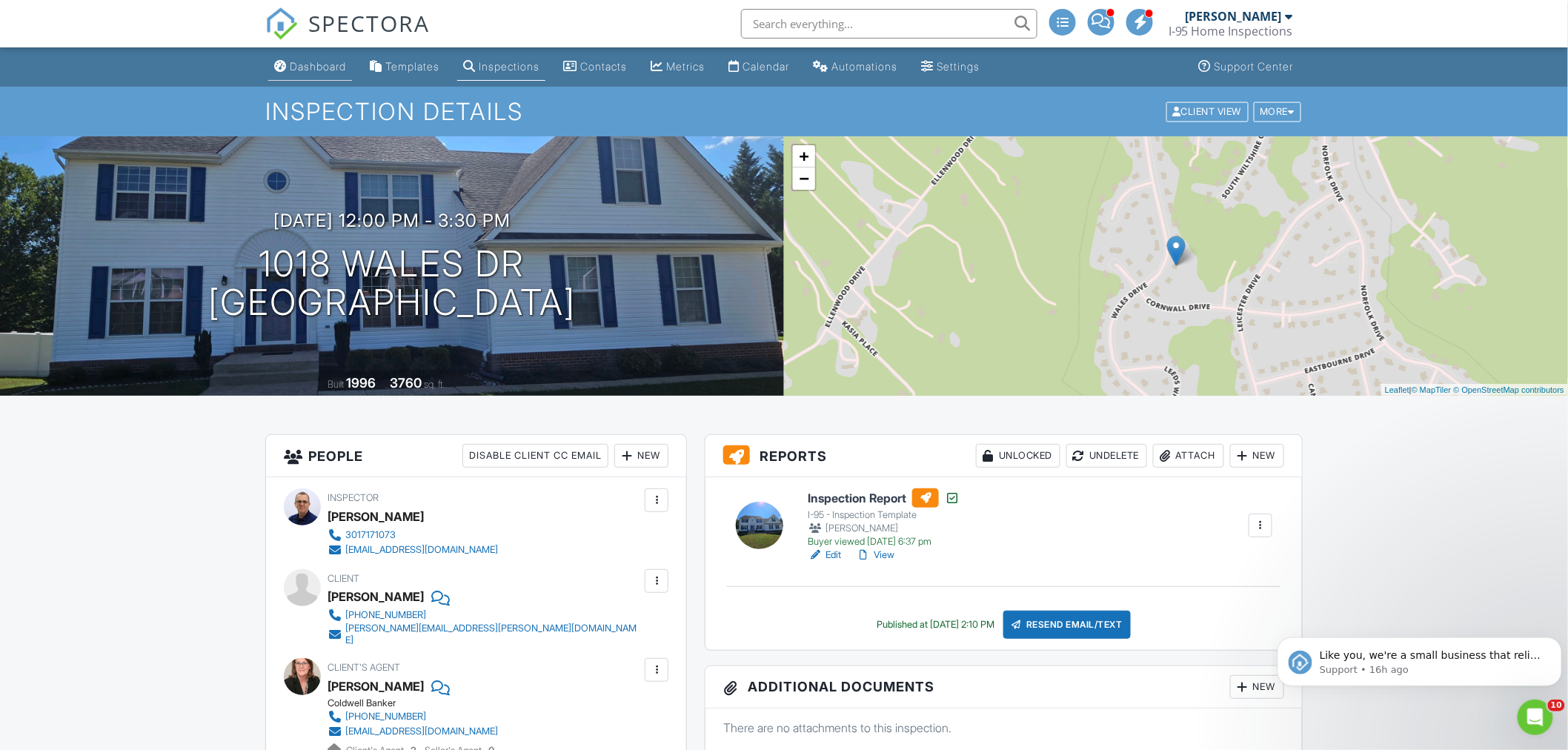
click at [316, 65] on div "Dashboard" at bounding box center [318, 66] width 57 height 13
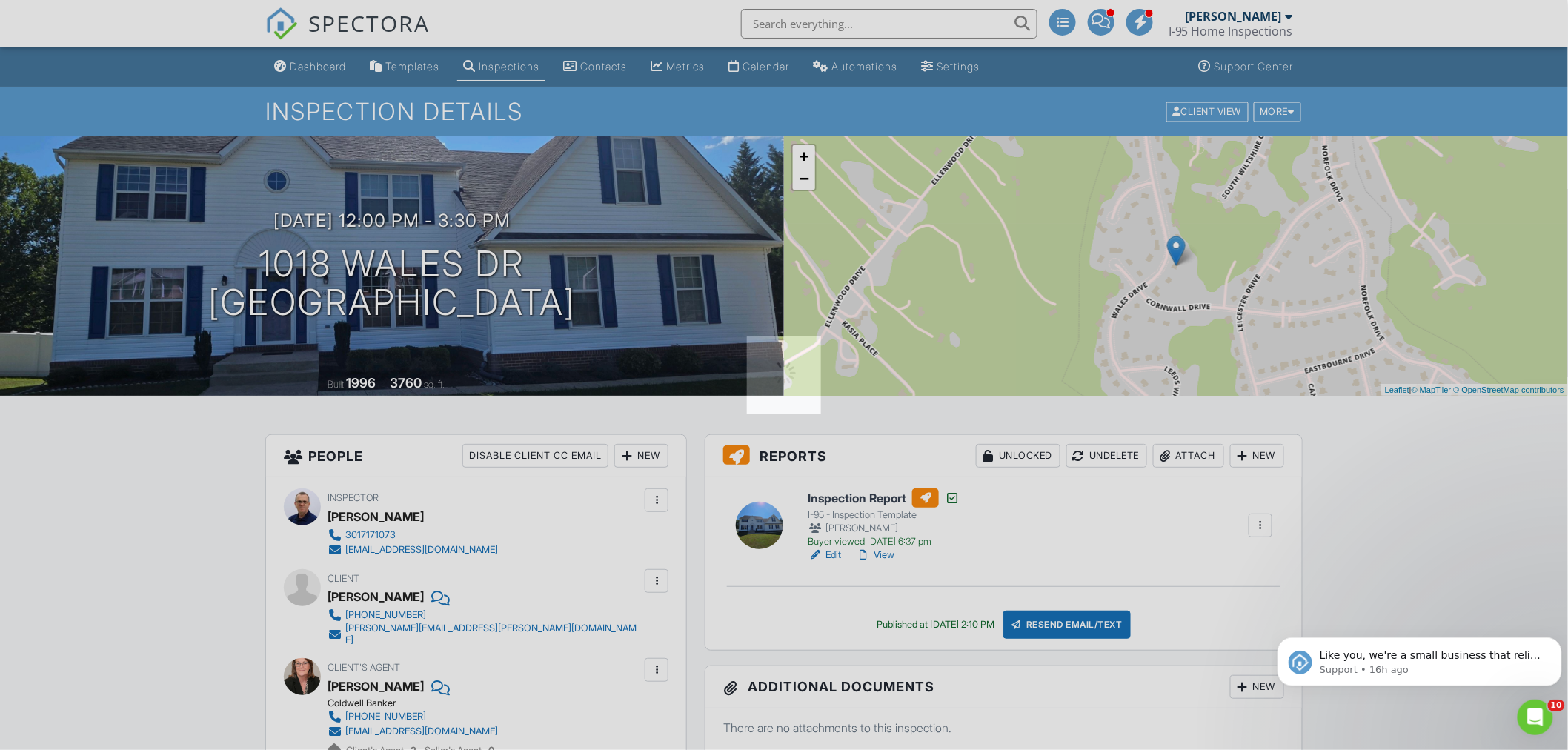
click at [316, 65] on div at bounding box center [784, 375] width 1568 height 750
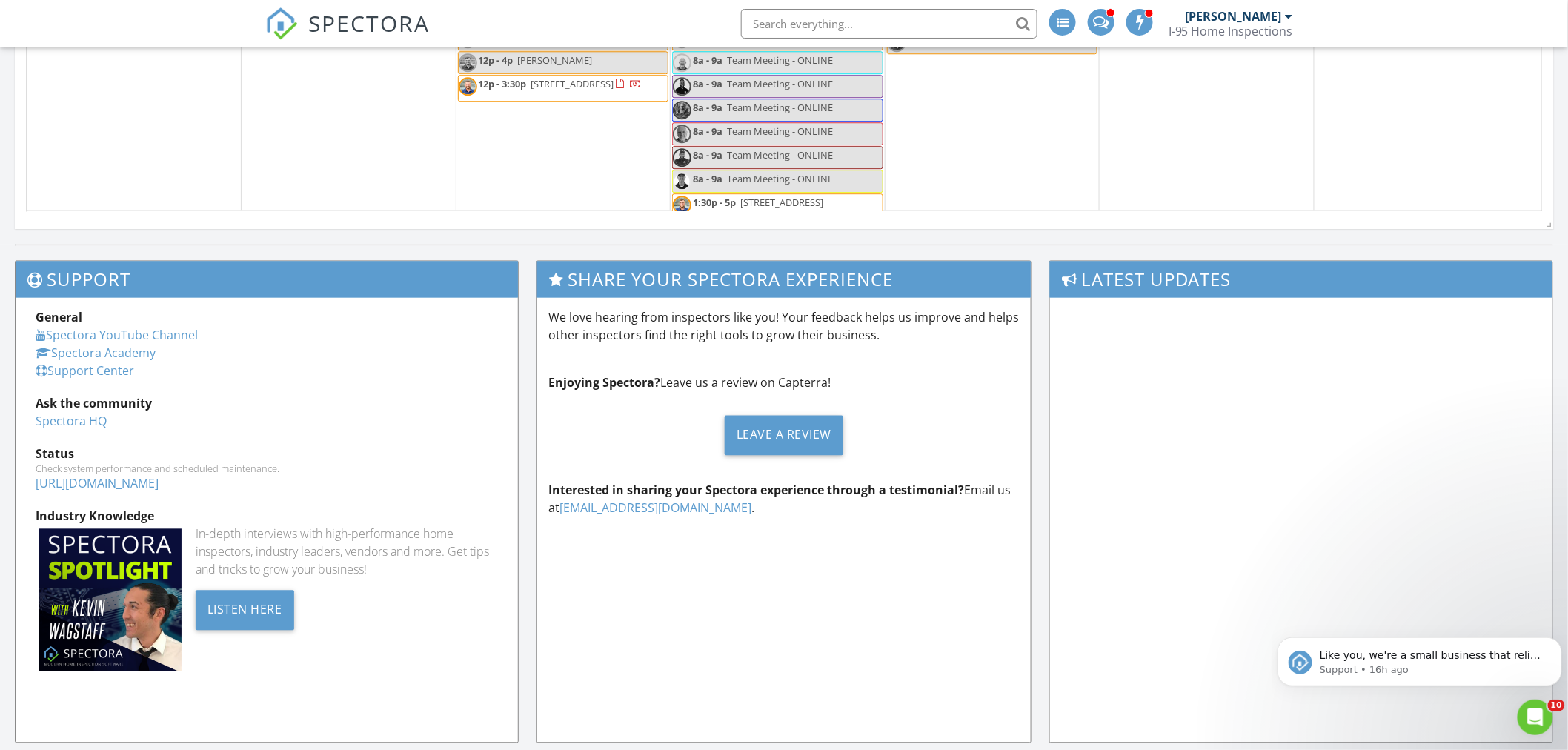
scroll to position [1068, 0]
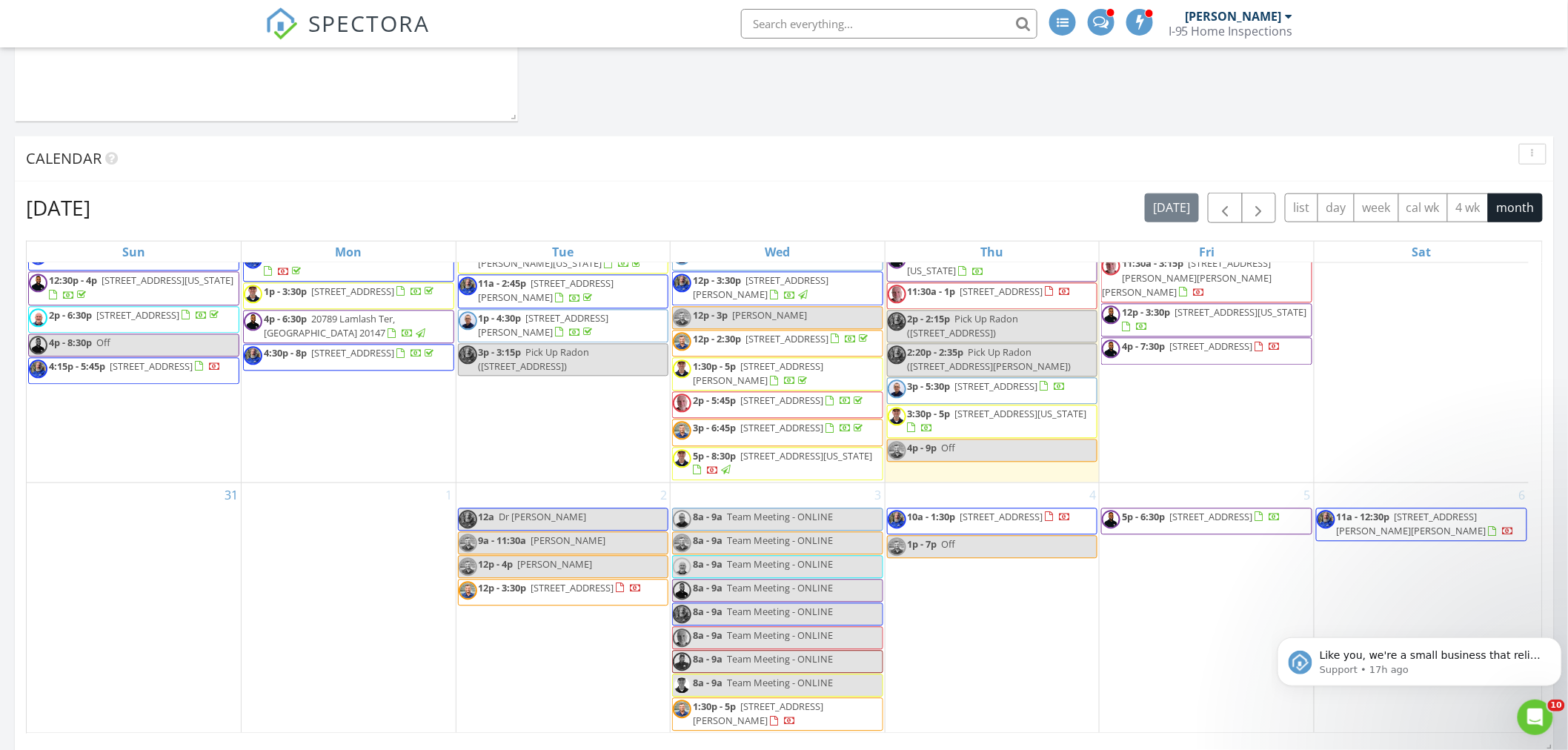
scroll to position [549, 0]
